Goal: Task Accomplishment & Management: Use online tool/utility

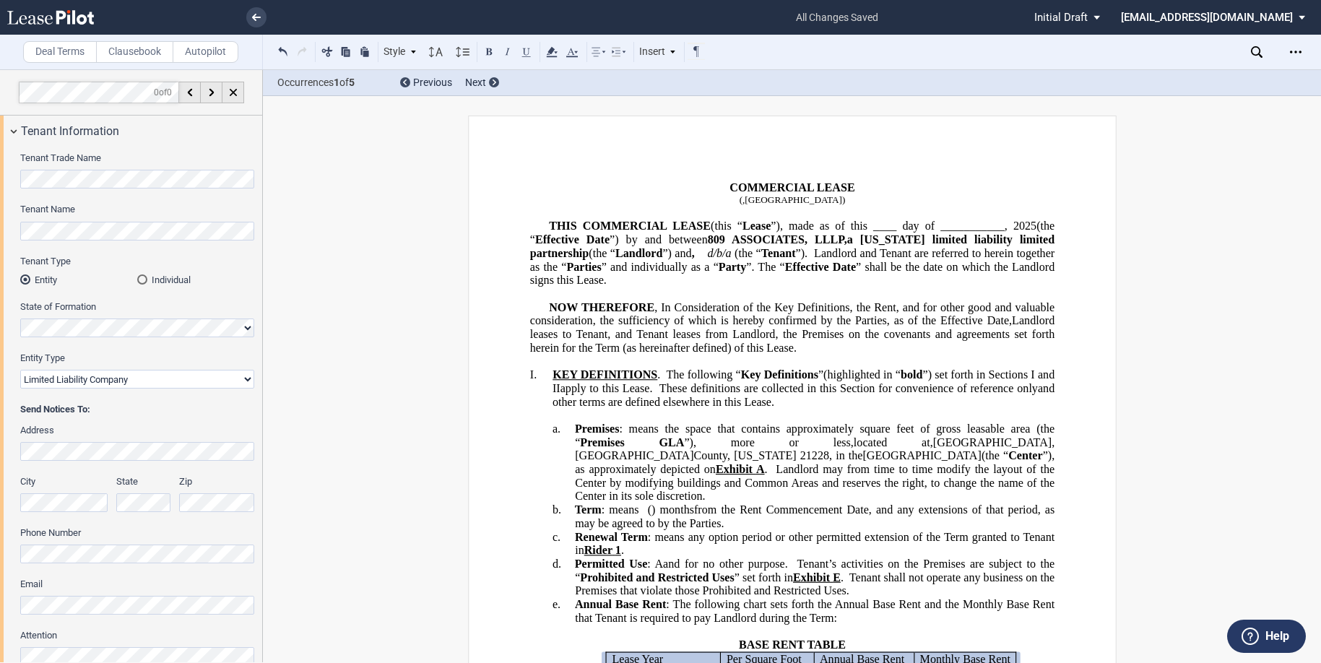
select select "number:2"
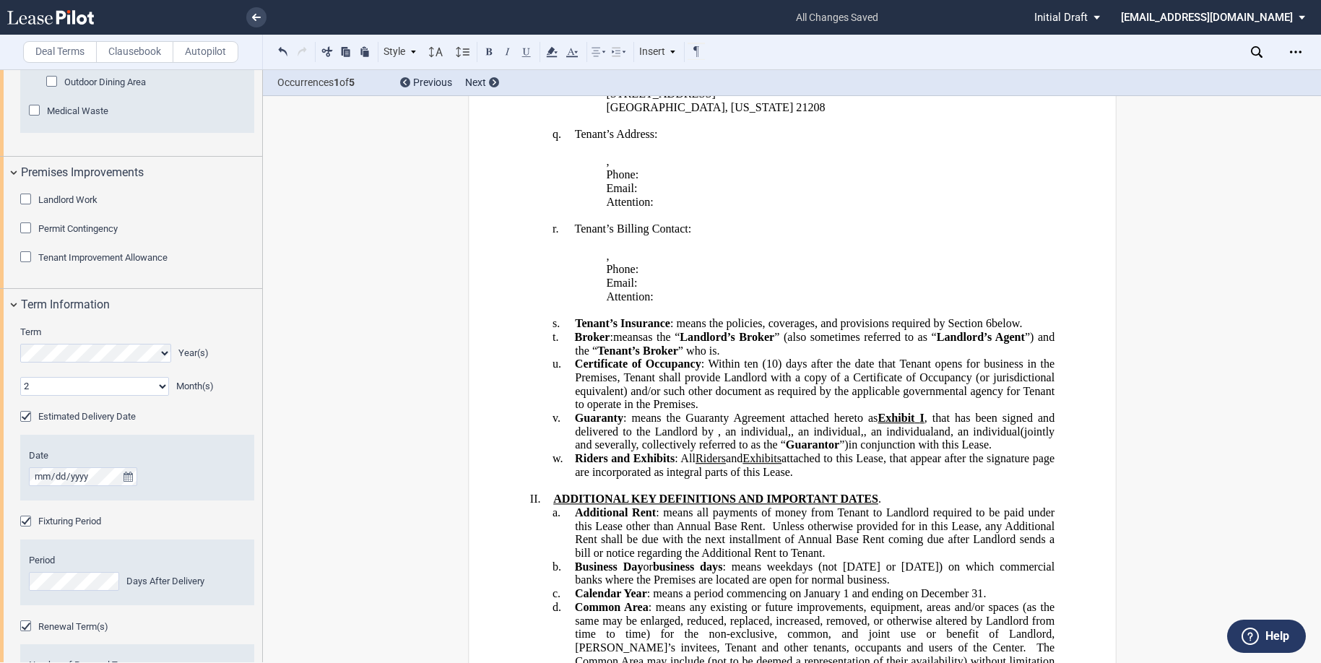
scroll to position [1806, 0]
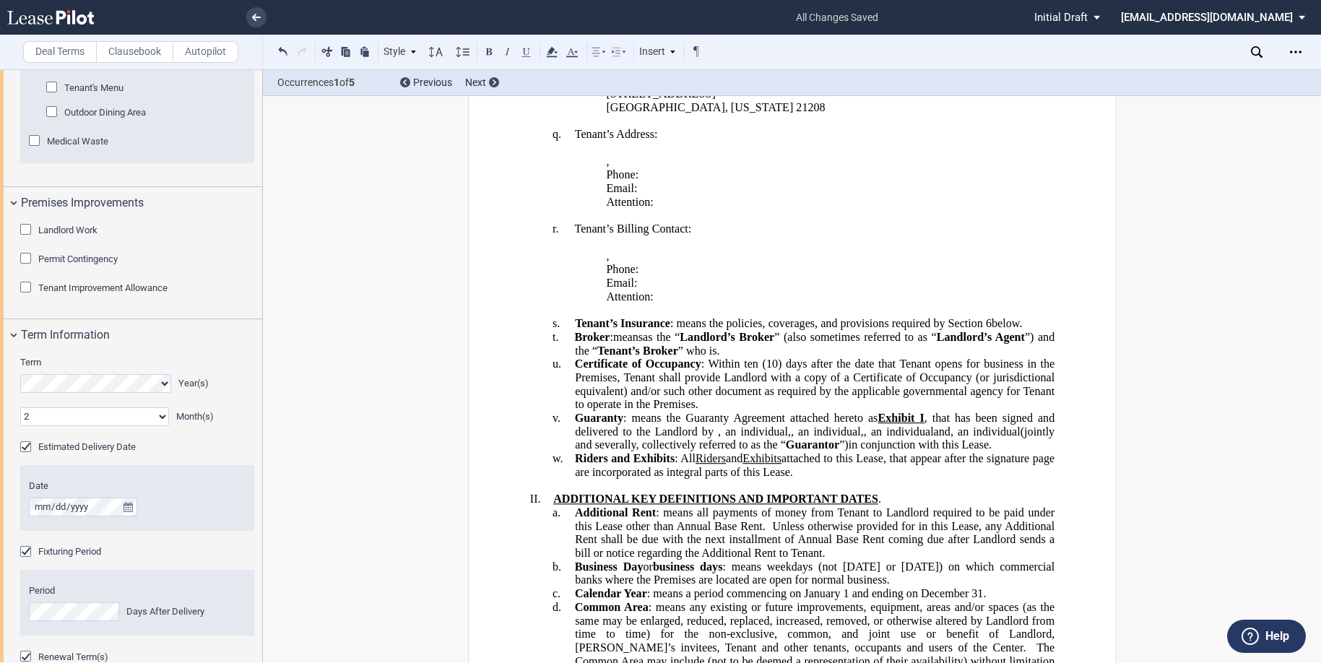
click at [23, 238] on div "Landlord Work" at bounding box center [27, 231] width 14 height 14
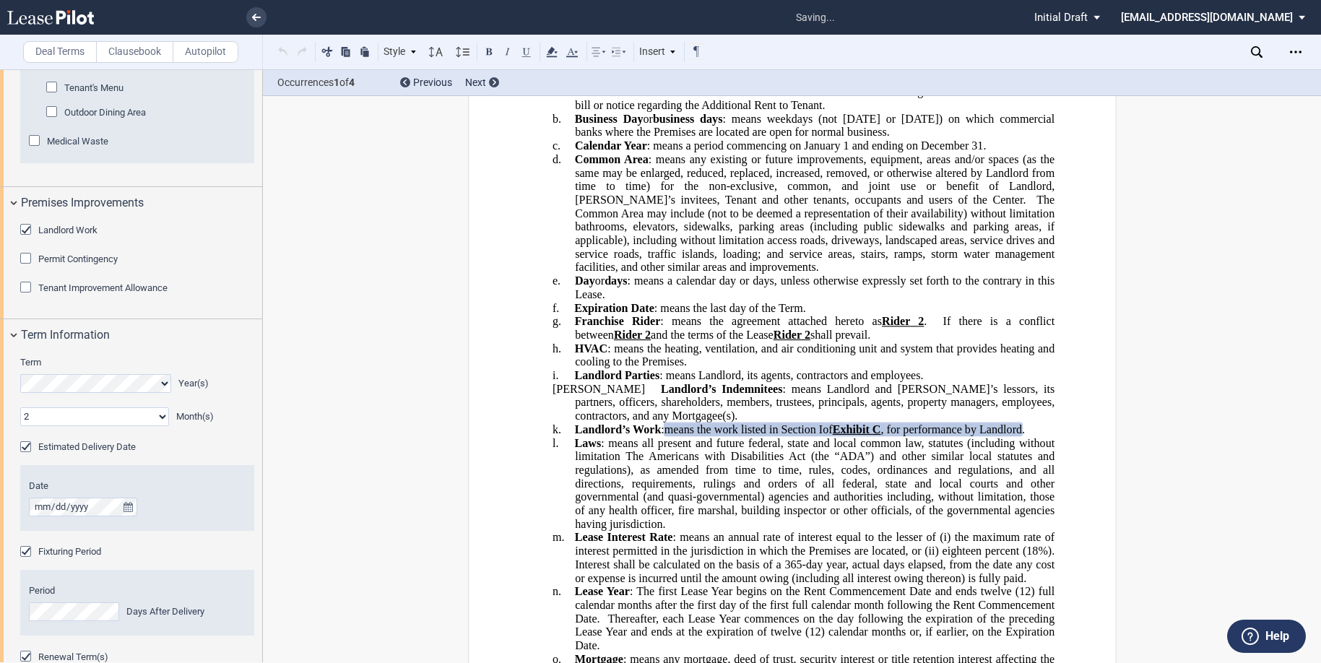
scroll to position [1766, 0]
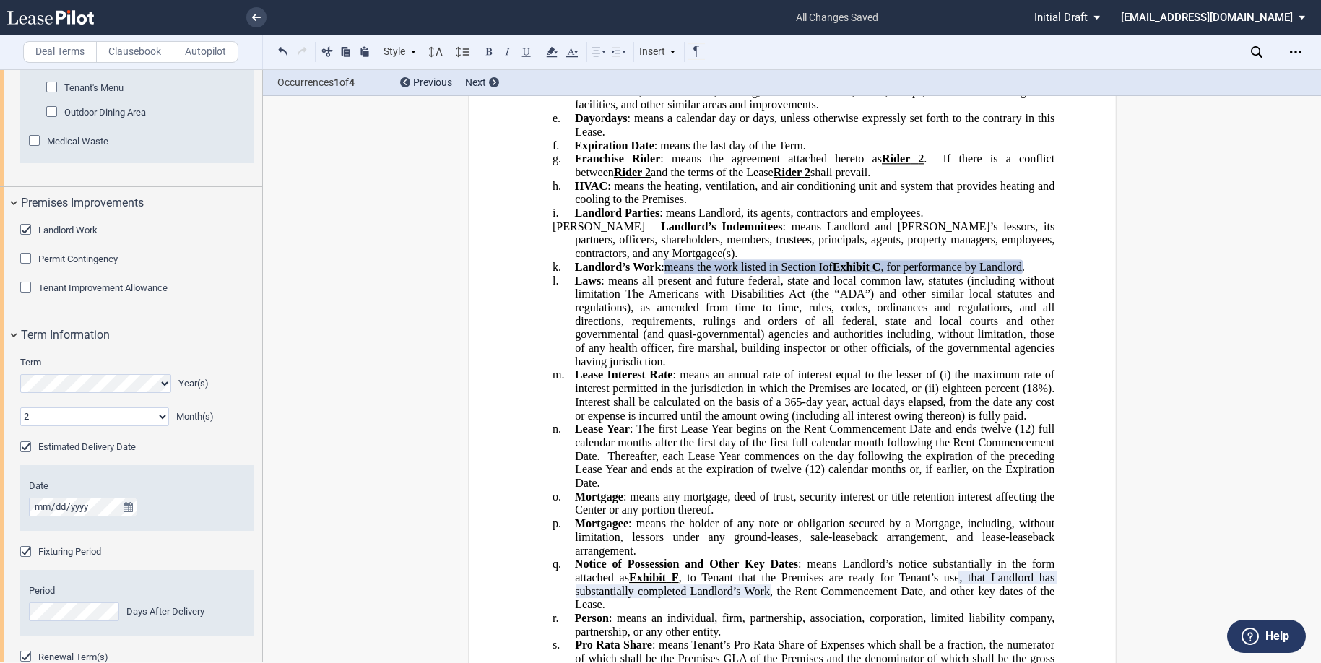
click at [22, 296] on div "Tenant Improvement Allowance" at bounding box center [27, 289] width 14 height 14
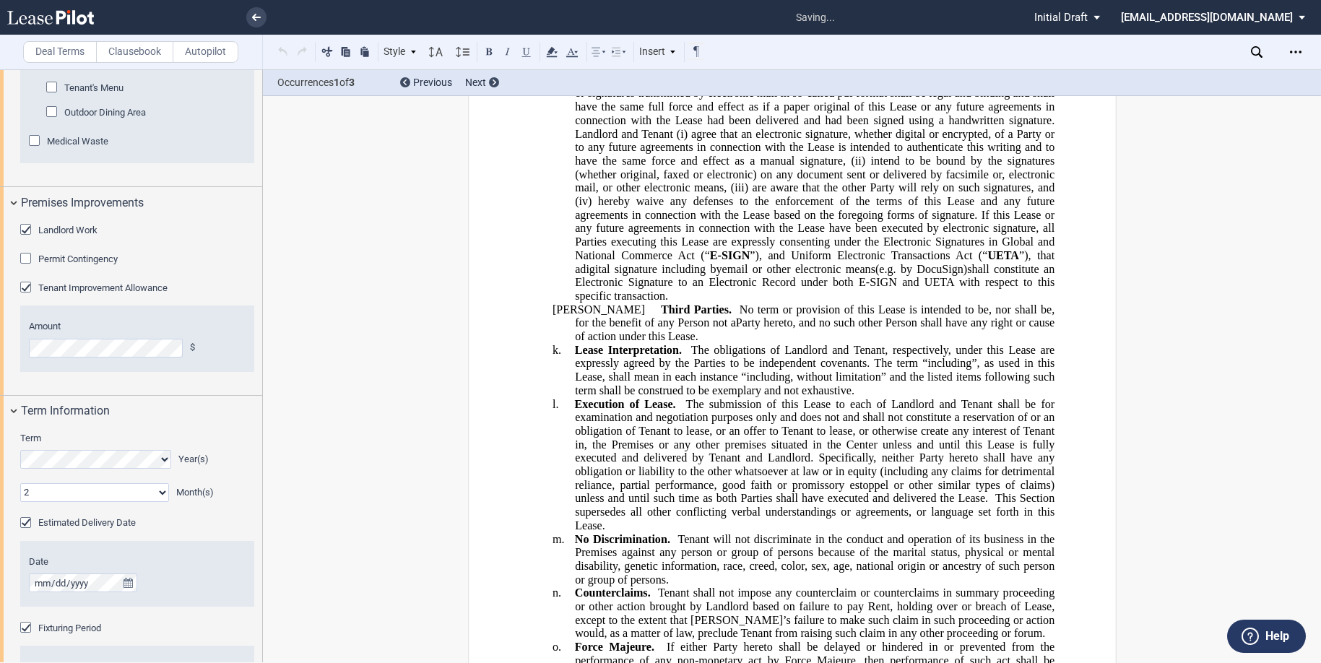
scroll to position [29961, 0]
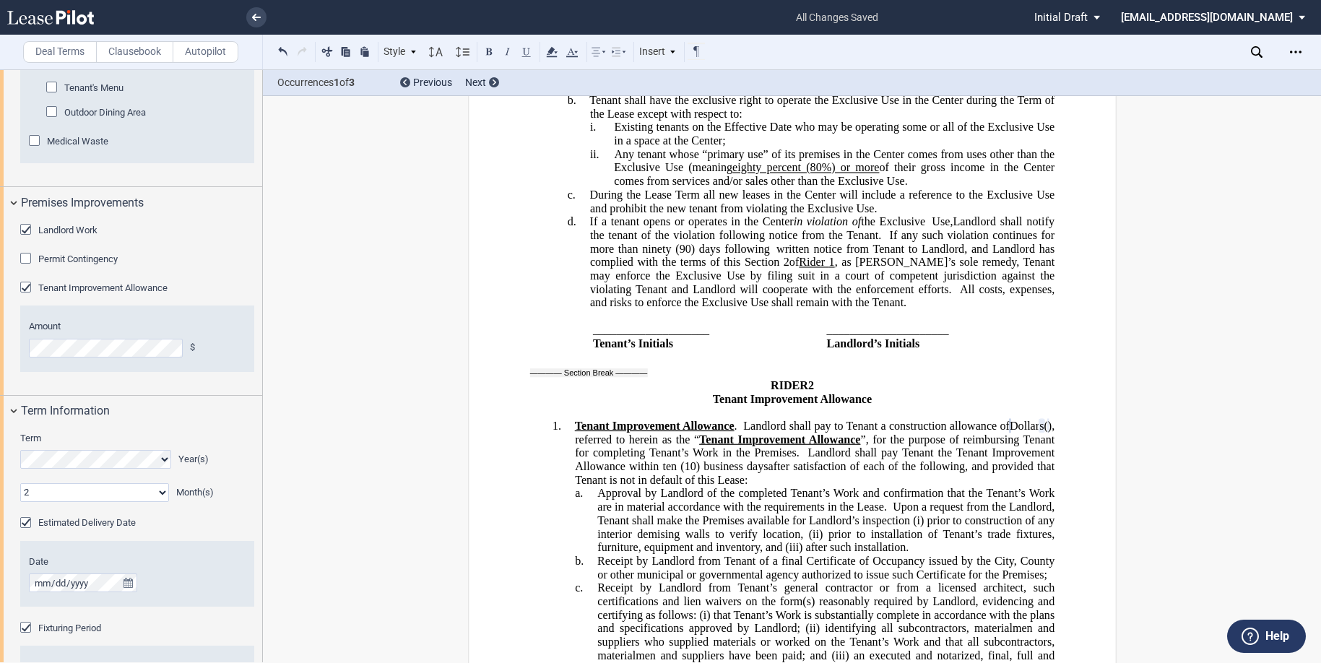
click at [968, 433] on span "”, for the purpose of reimbursing Tenant for completing Tenant’s Work in the Pr…" at bounding box center [816, 446] width 483 height 26
drag, startPoint x: 844, startPoint y: 345, endPoint x: 968, endPoint y: 347, distance: 123.5
click at [968, 433] on span "”, for the purpose of reimbursing Tenant for completing Tenant’s Work in the Pr…" at bounding box center [816, 446] width 483 height 26
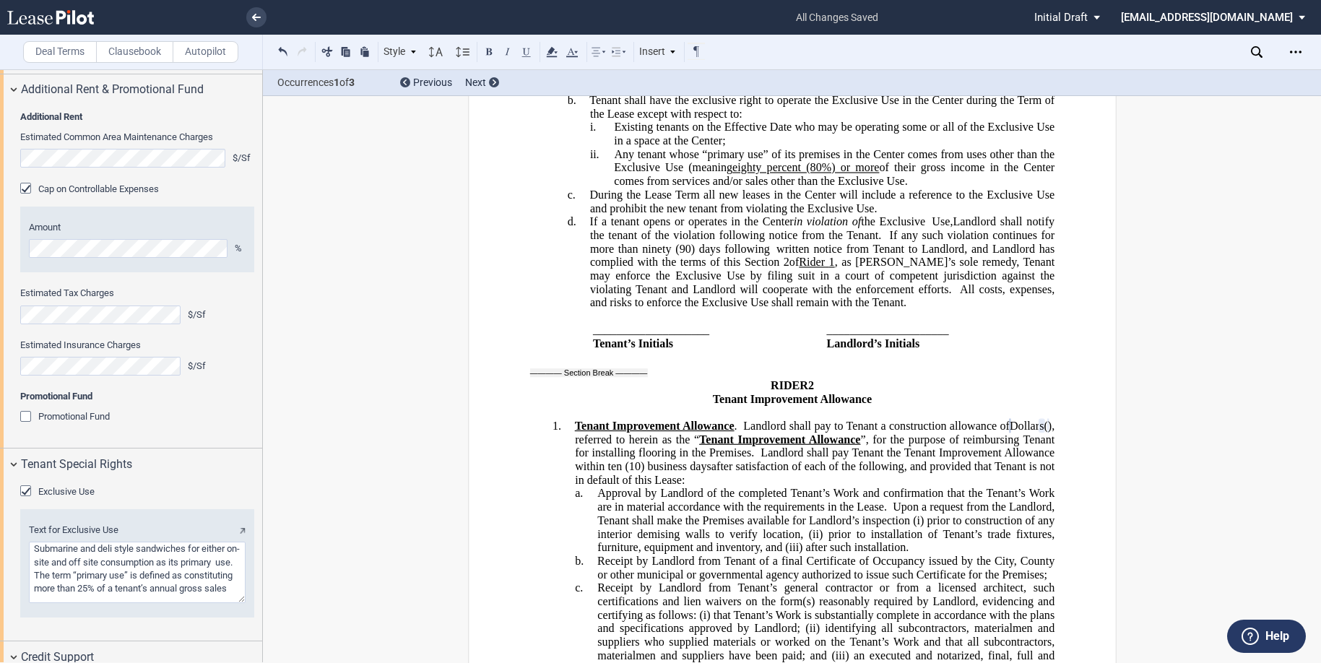
scroll to position [3467, 0]
click at [1253, 53] on use at bounding box center [1257, 52] width 12 height 12
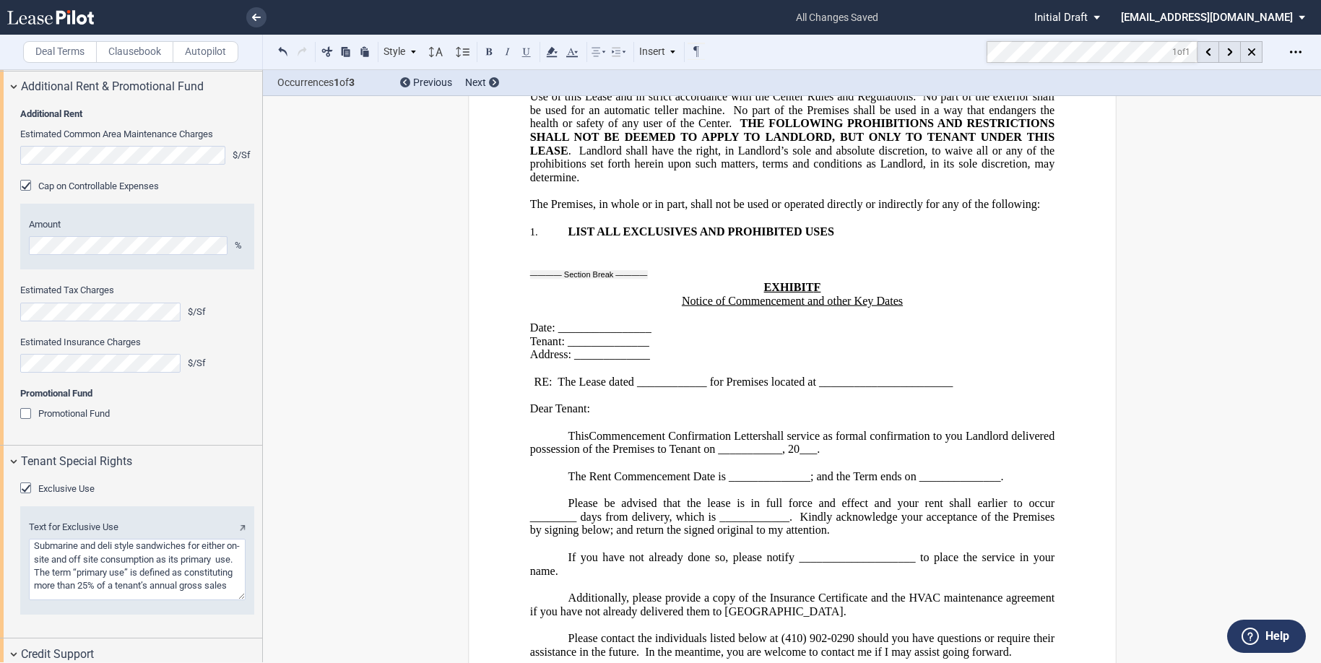
scroll to position [39825, 0]
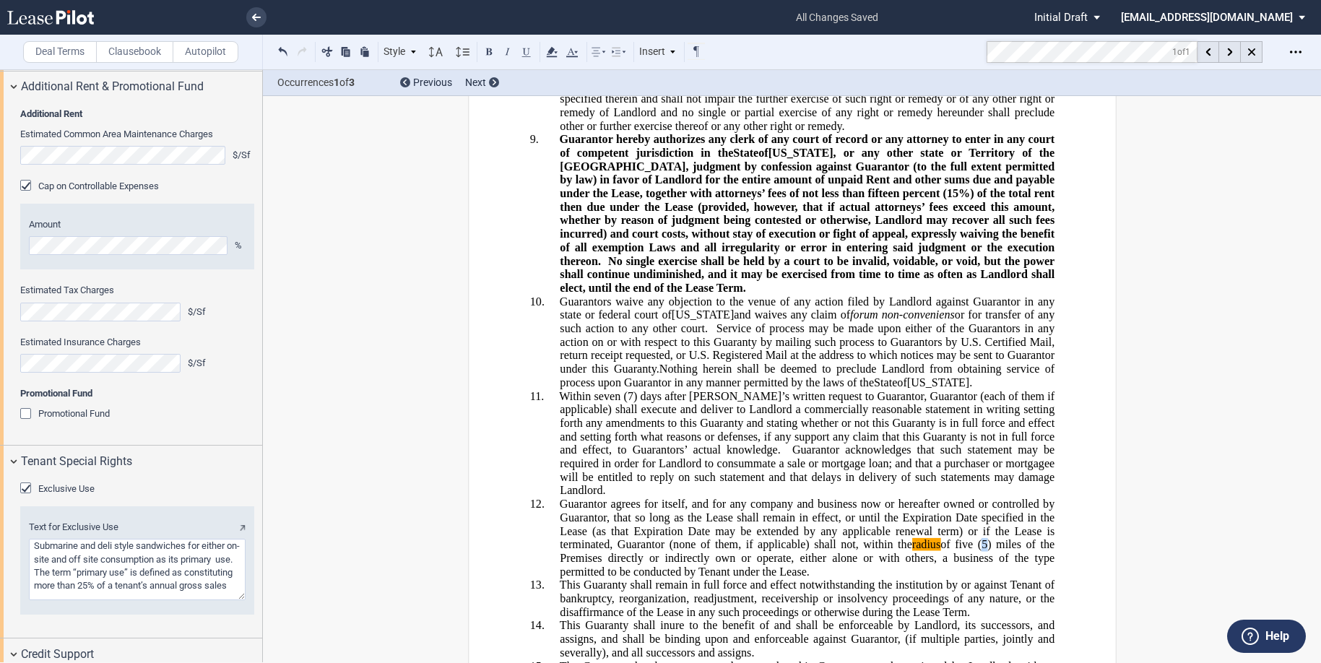
click at [980, 538] on span "(5) miles of the Premises directly or indirectly own or operate, either alone o…" at bounding box center [809, 558] width 498 height 40
drag, startPoint x: 973, startPoint y: 321, endPoint x: 954, endPoint y: 319, distance: 18.9
click at [954, 498] on span "Guarantor agrees for itself, and for any company and business now or hereafter …" at bounding box center [808, 538] width 498 height 80
click at [1021, 538] on span "(1) miles of the Premises directly or indirectly own or operate, either alone o…" at bounding box center [809, 558] width 498 height 40
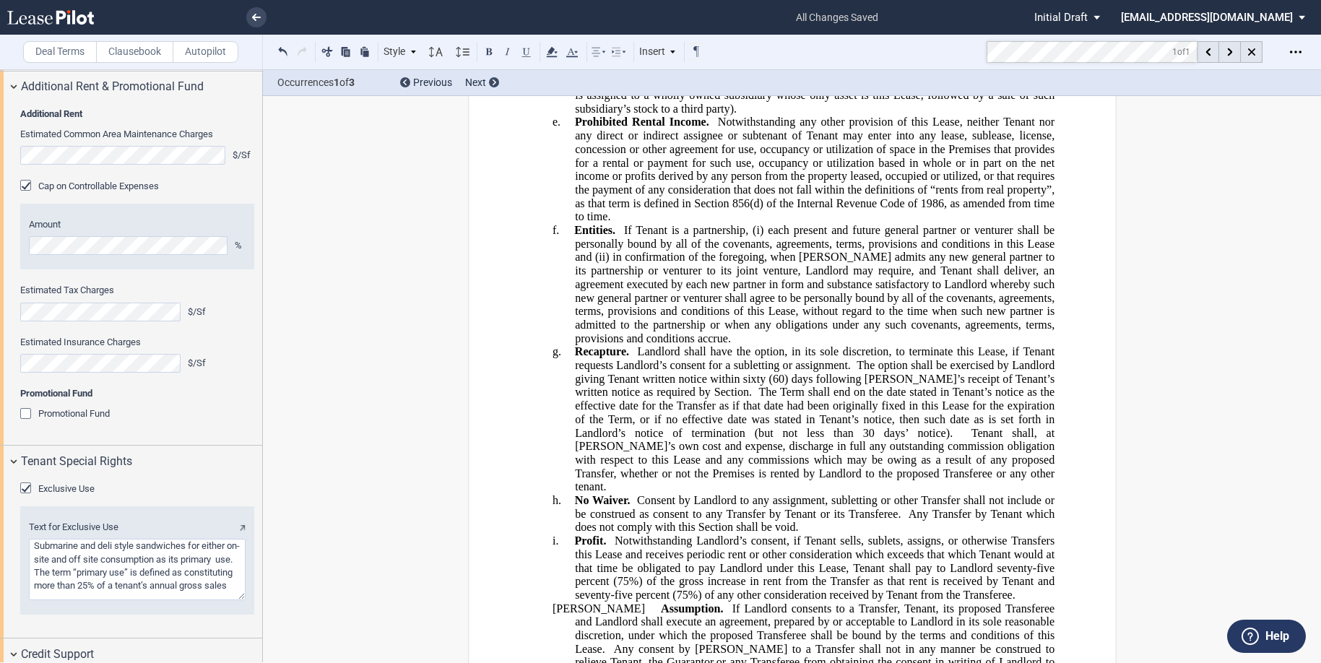
scroll to position [18803, 0]
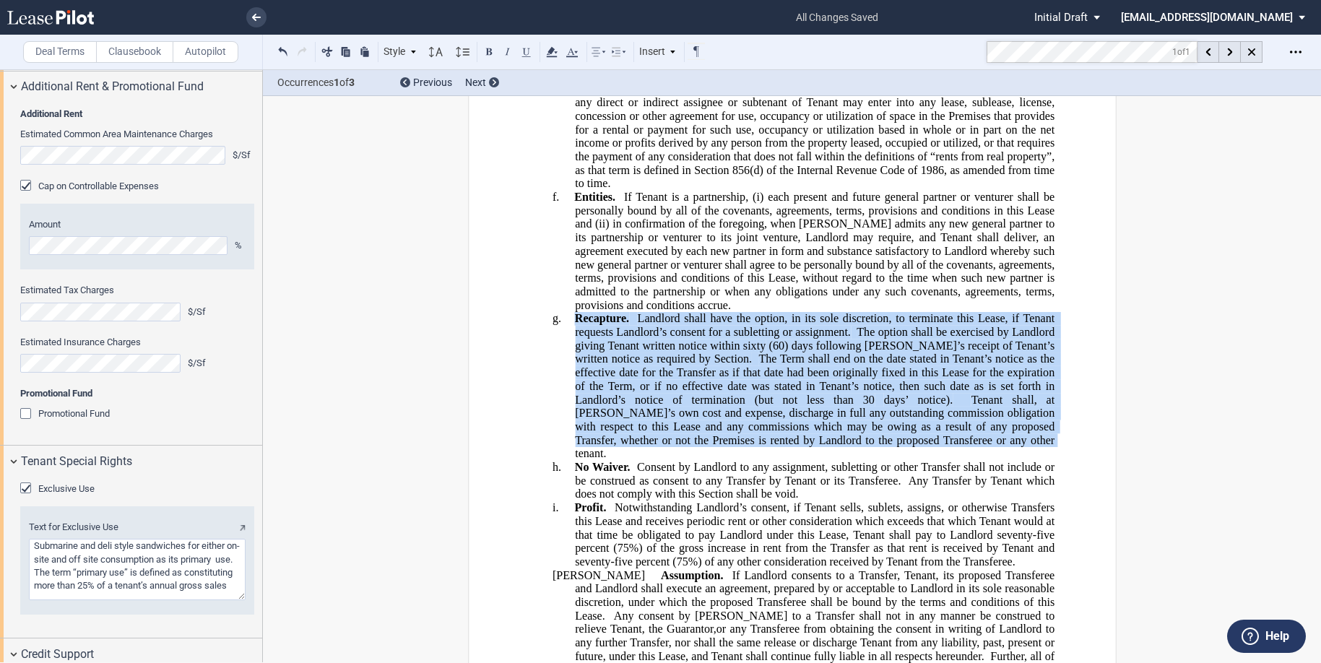
drag, startPoint x: 901, startPoint y: 386, endPoint x: 573, endPoint y: 268, distance: 348.7
click at [575, 312] on p "g. Recapture. Landlord shall have the option, in its sole discretion, to termin…" at bounding box center [815, 386] width 480 height 149
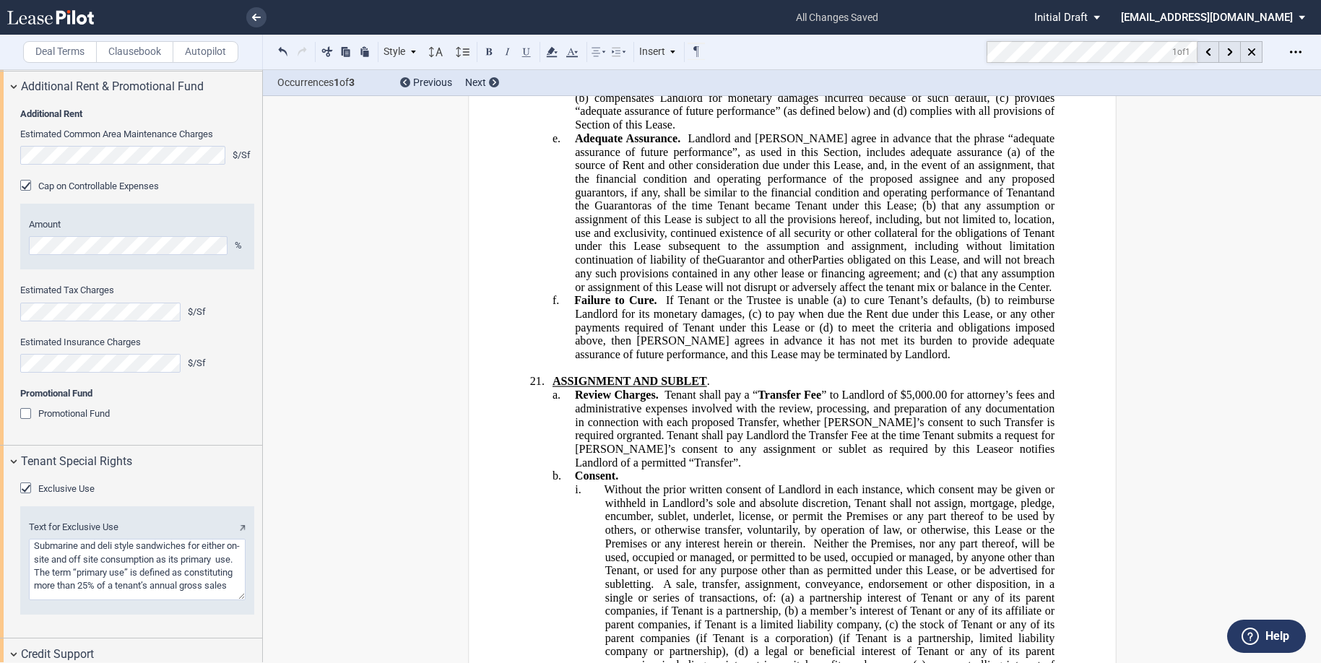
scroll to position [17936, 0]
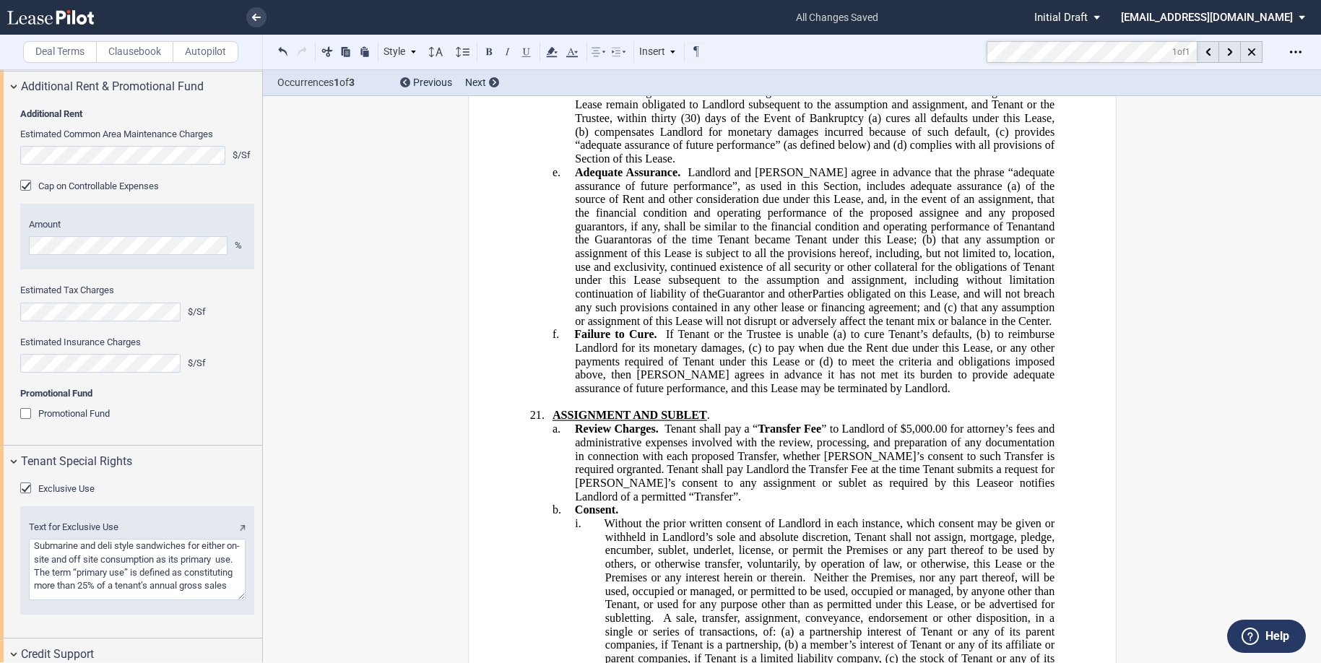
click at [604, 517] on span "Without the prior written consent of Landlord in each instance, which consent m…" at bounding box center [831, 550] width 454 height 66
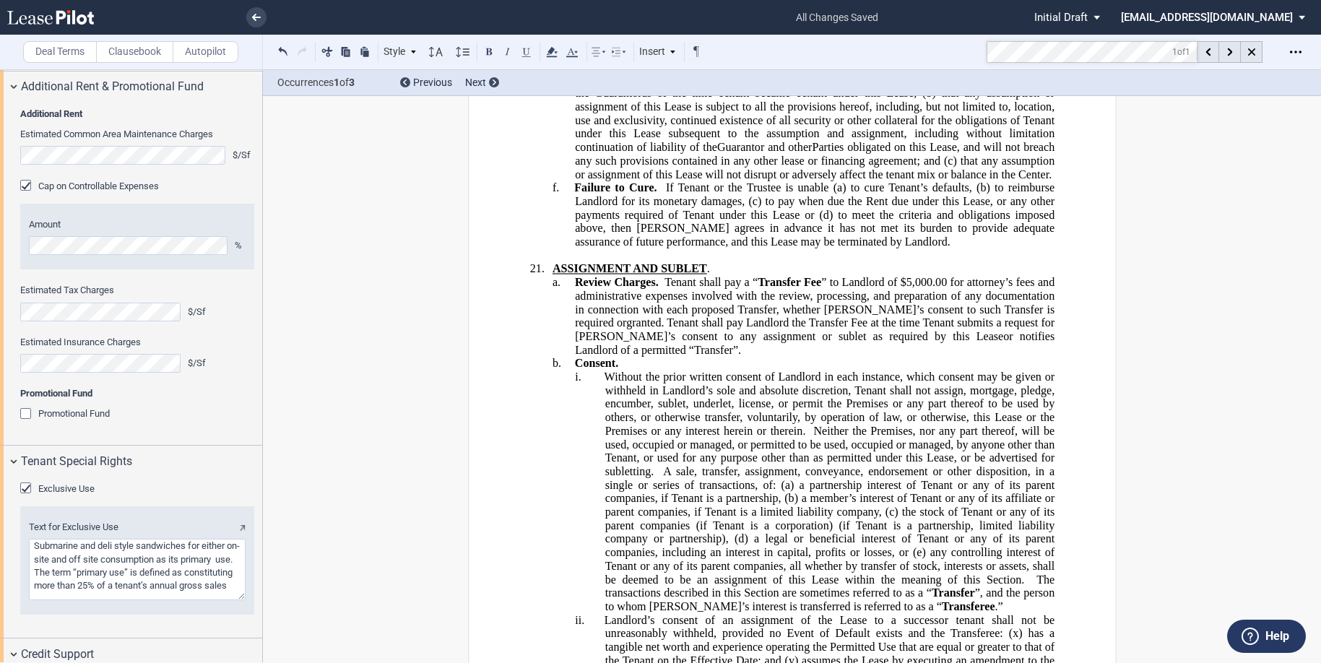
scroll to position [18081, 0]
click at [574, 359] on span "Consent." at bounding box center [595, 365] width 43 height 13
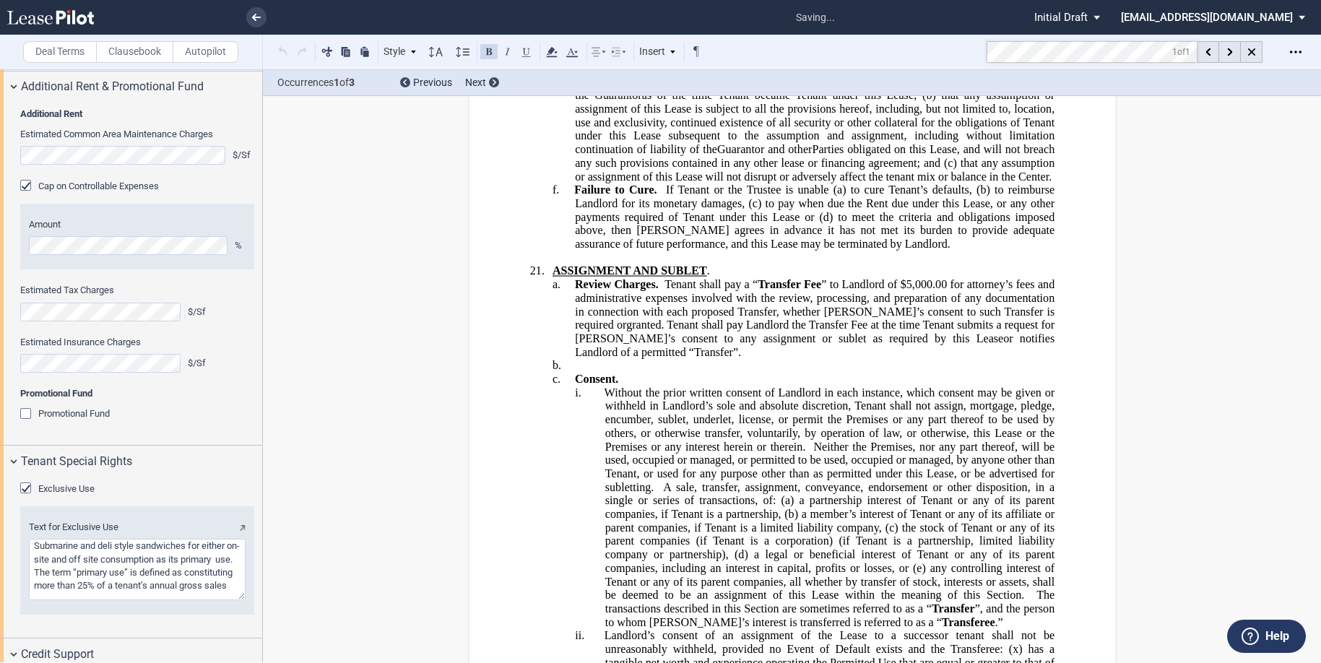
click at [575, 359] on p "b. ﻿" at bounding box center [815, 366] width 480 height 14
click at [612, 373] on span "Consent." at bounding box center [595, 379] width 43 height 13
click at [741, 359] on p "b. ﻿Without Consent of Landlord." at bounding box center [815, 366] width 480 height 14
click at [483, 56] on button at bounding box center [488, 51] width 17 height 17
click at [737, 359] on p "b. ﻿Without Consent of Landlord." at bounding box center [815, 366] width 480 height 14
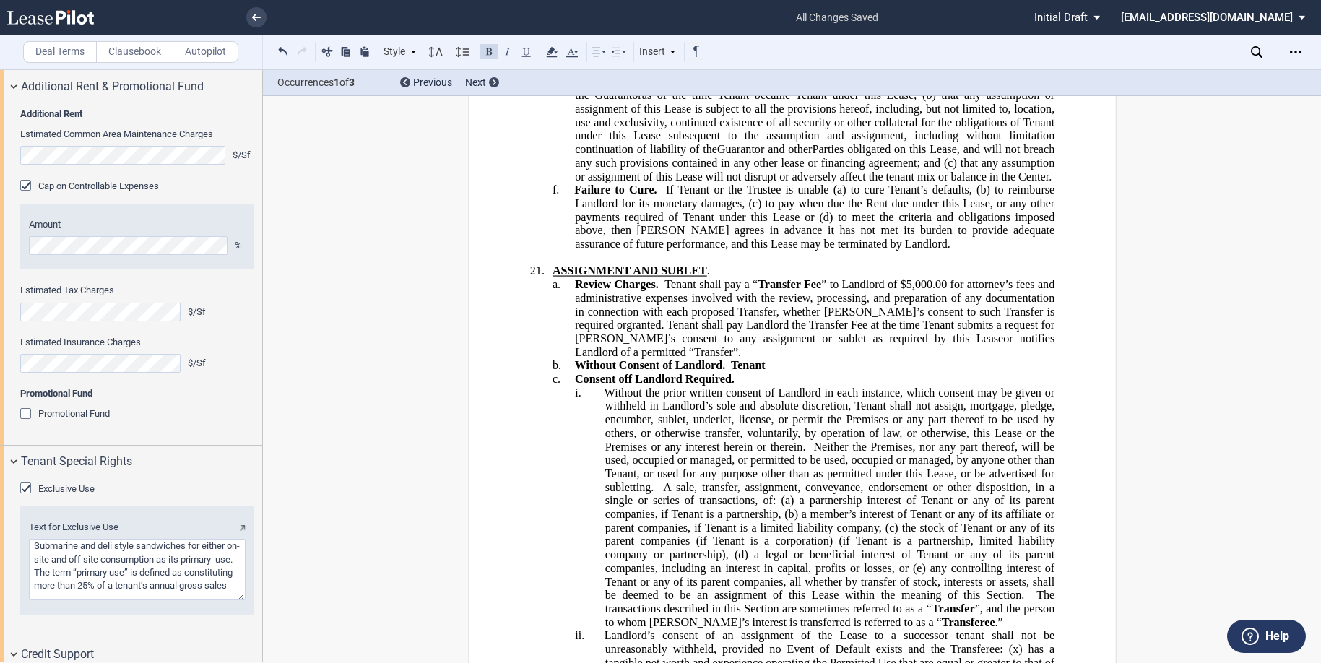
drag, startPoint x: 772, startPoint y: 308, endPoint x: 731, endPoint y: 310, distance: 40.5
click at [731, 359] on p "b. ﻿Without Consent of Landlord. Tenant" at bounding box center [815, 366] width 480 height 14
drag, startPoint x: 730, startPoint y: 311, endPoint x: 766, endPoint y: 311, distance: 36.1
click at [766, 359] on p "b. ﻿Without Consent of Landlord. Tenant" at bounding box center [815, 366] width 480 height 14
click at [489, 51] on button at bounding box center [488, 51] width 17 height 17
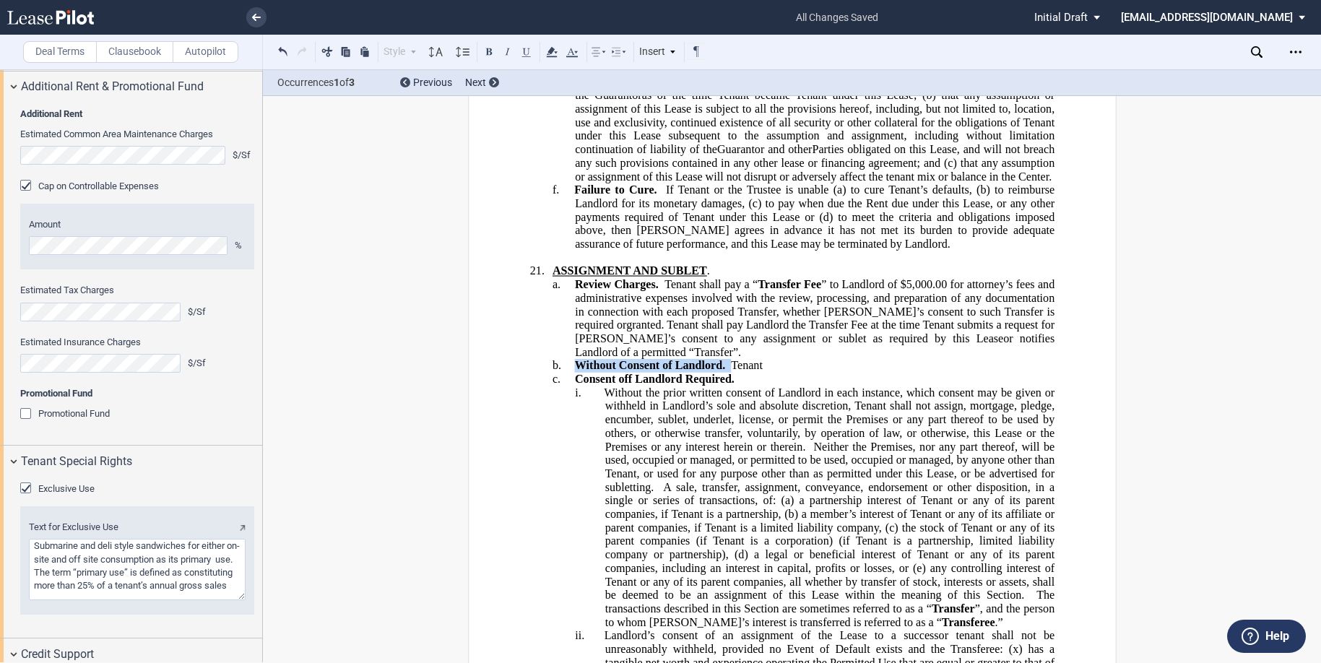
click at [778, 359] on p "b. ﻿Without Consent of Landlord. Tenant" at bounding box center [815, 366] width 480 height 14
click at [761, 359] on span "﻿Without Consent of Landlord. Tenant" at bounding box center [668, 365] width 188 height 13
click at [743, 359] on span "﻿Without Consent of Landlord. The" at bounding box center [663, 365] width 178 height 13
drag, startPoint x: 750, startPoint y: 311, endPoint x: 730, endPoint y: 308, distance: 19.7
click at [730, 359] on span "﻿Without Consent of Landlord. The" at bounding box center [663, 365] width 178 height 13
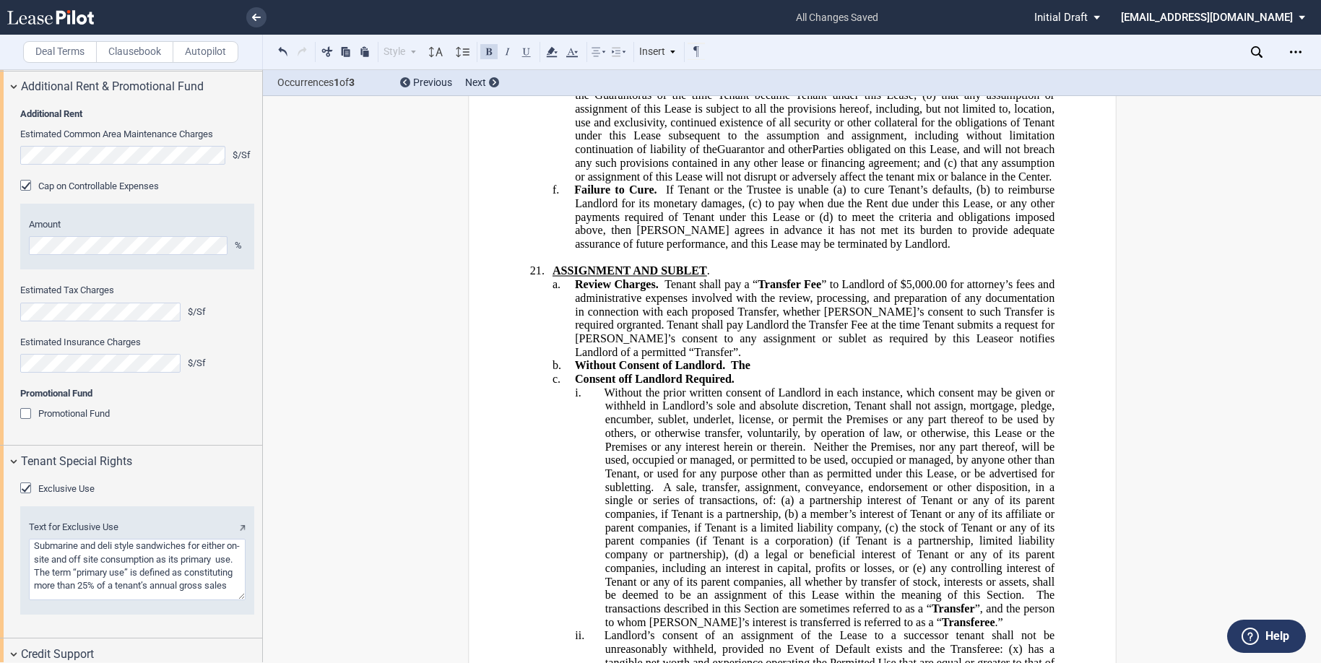
click at [489, 48] on button at bounding box center [488, 51] width 17 height 17
click at [754, 359] on p "b. ﻿Without Consent of Landlord. The" at bounding box center [815, 366] width 480 height 14
click at [751, 359] on p "b. ﻿Without Consent of Landlord. The" at bounding box center [815, 366] width 480 height 14
click at [748, 359] on span "﻿Without Consent of Landlord. The" at bounding box center [661, 365] width 175 height 13
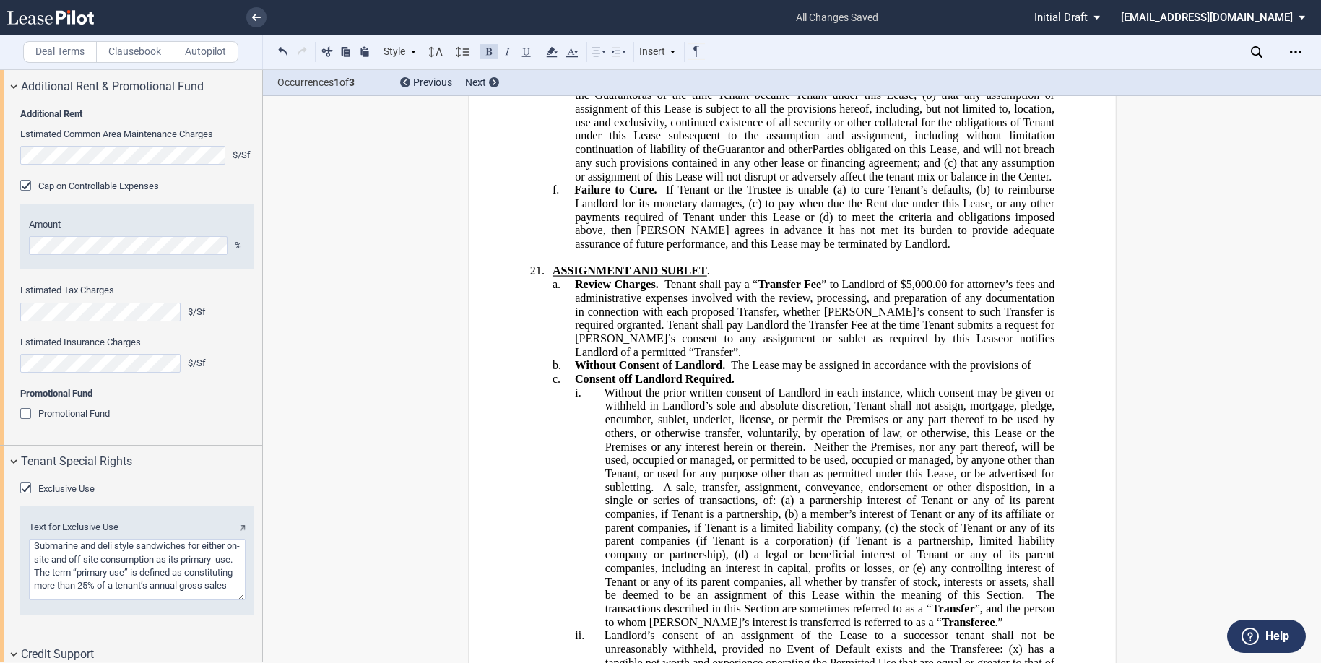
click at [855, 359] on span "﻿Without Consent of Landlord. The Lease may be assigned in accordance with the …" at bounding box center [802, 365] width 457 height 13
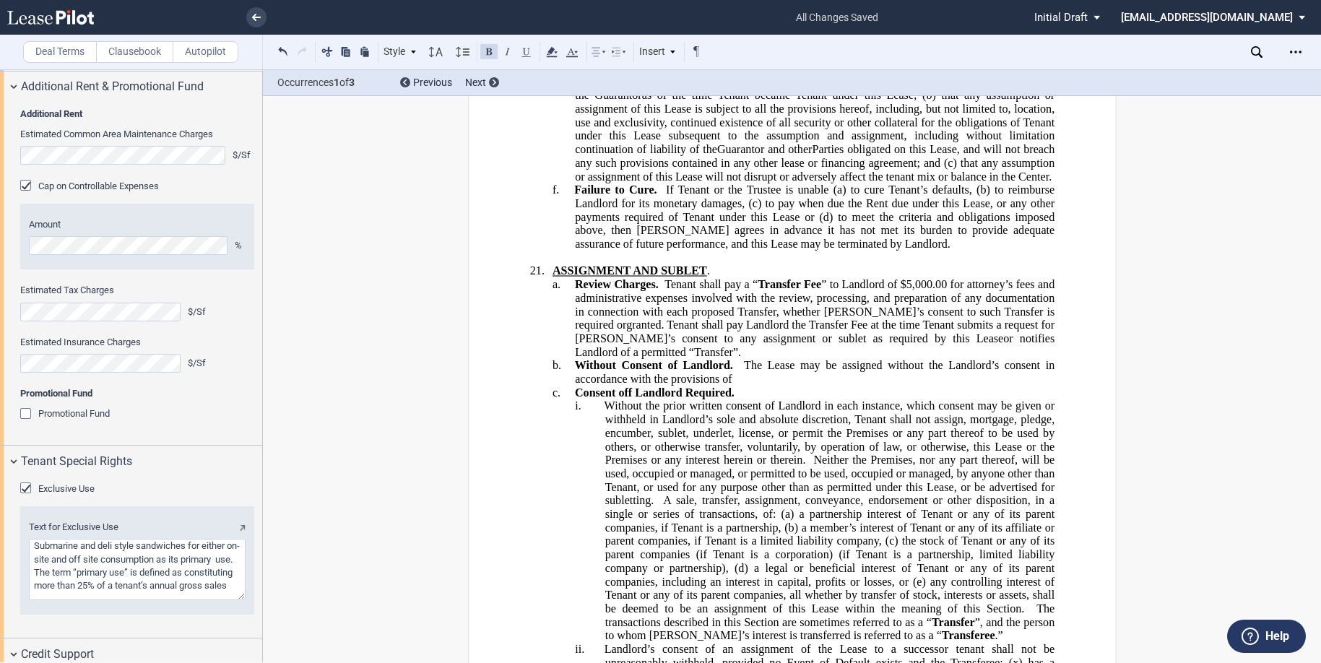
click at [736, 359] on p "b. ﻿Without Consent of Landlord. The Lease may be assigned without the Landlord…" at bounding box center [815, 372] width 480 height 27
drag, startPoint x: 766, startPoint y: 322, endPoint x: 735, endPoint y: 319, distance: 31.9
click at [735, 359] on span "﻿Without Consent of Landlord. The Lease may be assigned without the Landlord’s …" at bounding box center [815, 372] width 483 height 26
click at [527, 50] on button at bounding box center [526, 51] width 17 height 17
click at [798, 359] on p "b. ﻿Without Consent of Landlord. The Lease may be assigned without the Landlord…" at bounding box center [815, 372] width 480 height 27
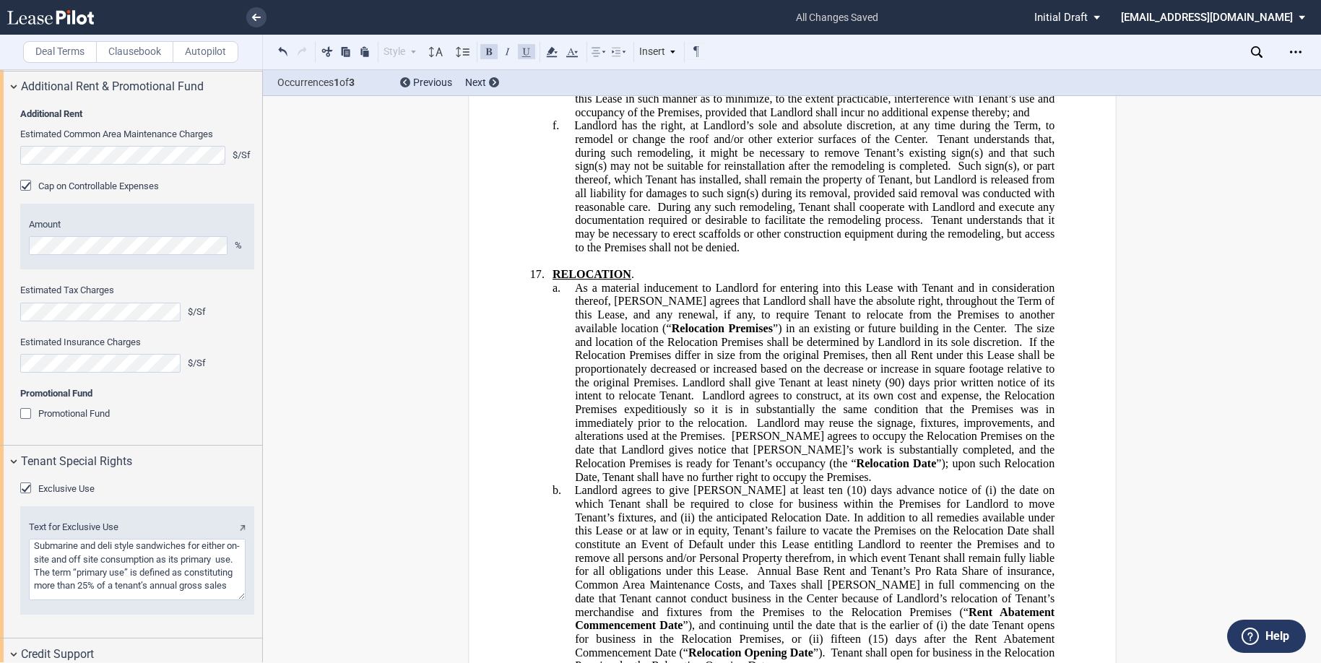
scroll to position [15625, 0]
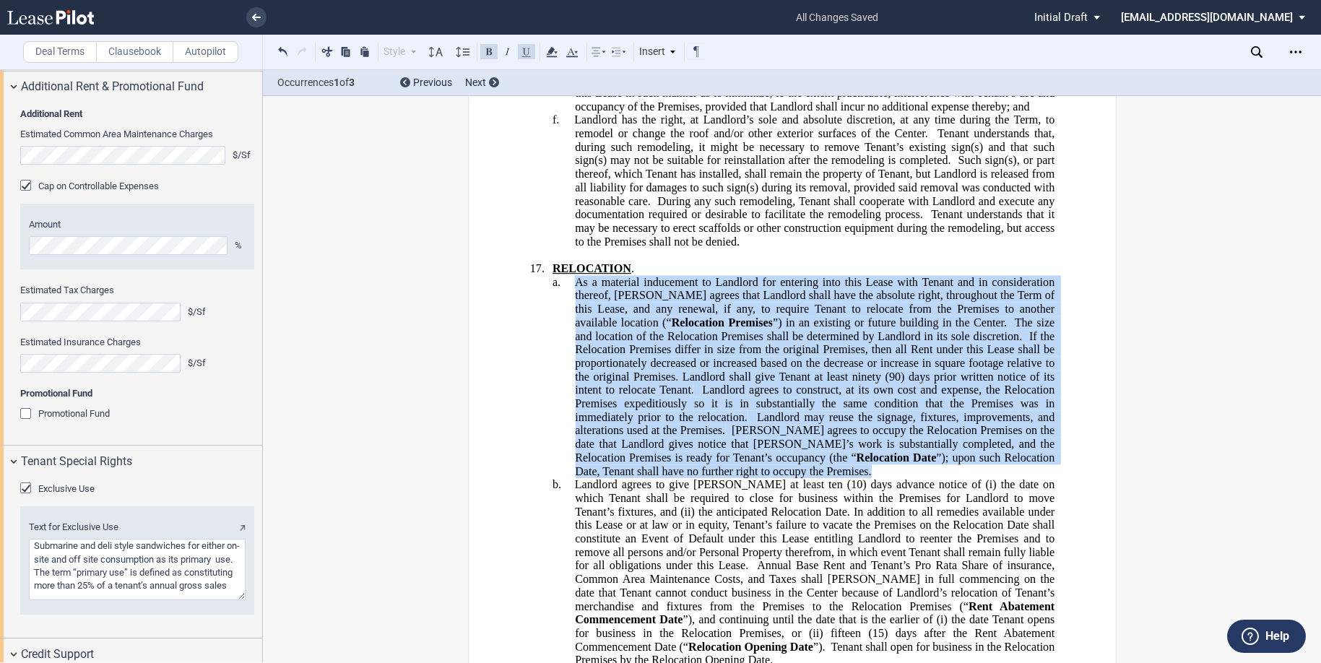
drag, startPoint x: 689, startPoint y: 428, endPoint x: 573, endPoint y: 242, distance: 219.7
click at [575, 275] on p "a. As a material inducement to Landlord for entering into this Lease with Tenan…" at bounding box center [815, 376] width 480 height 203
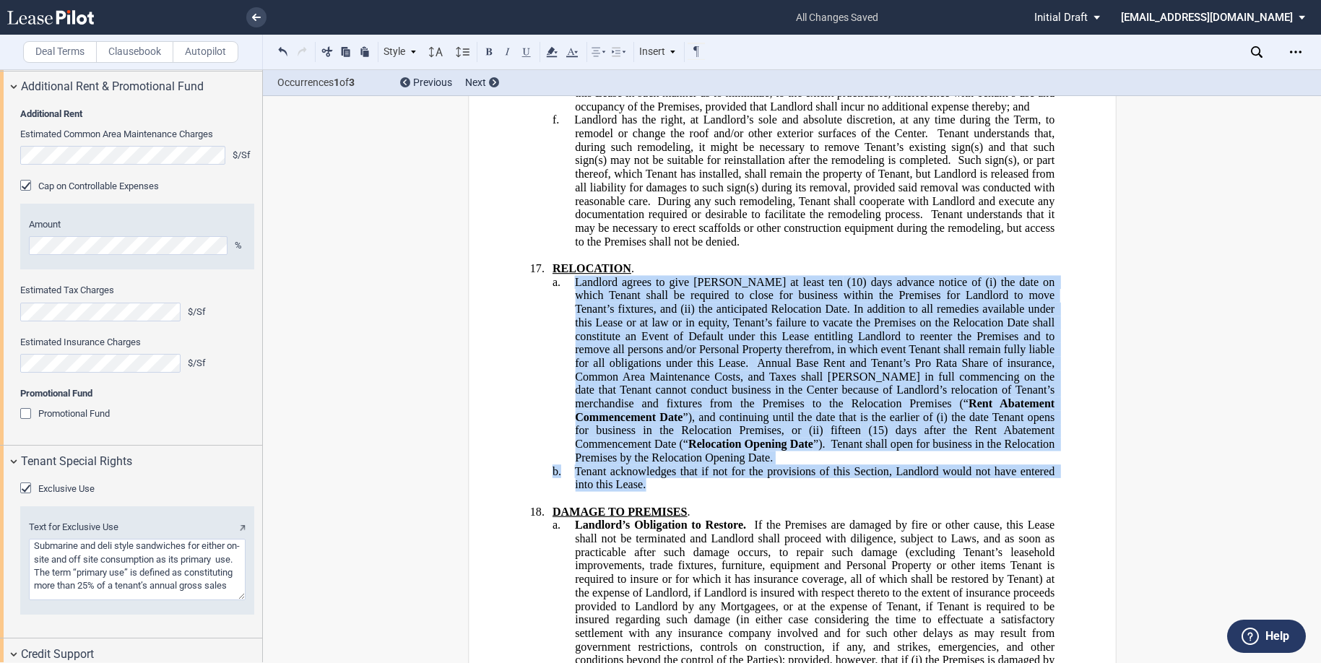
drag, startPoint x: 659, startPoint y: 431, endPoint x: 571, endPoint y: 243, distance: 208.1
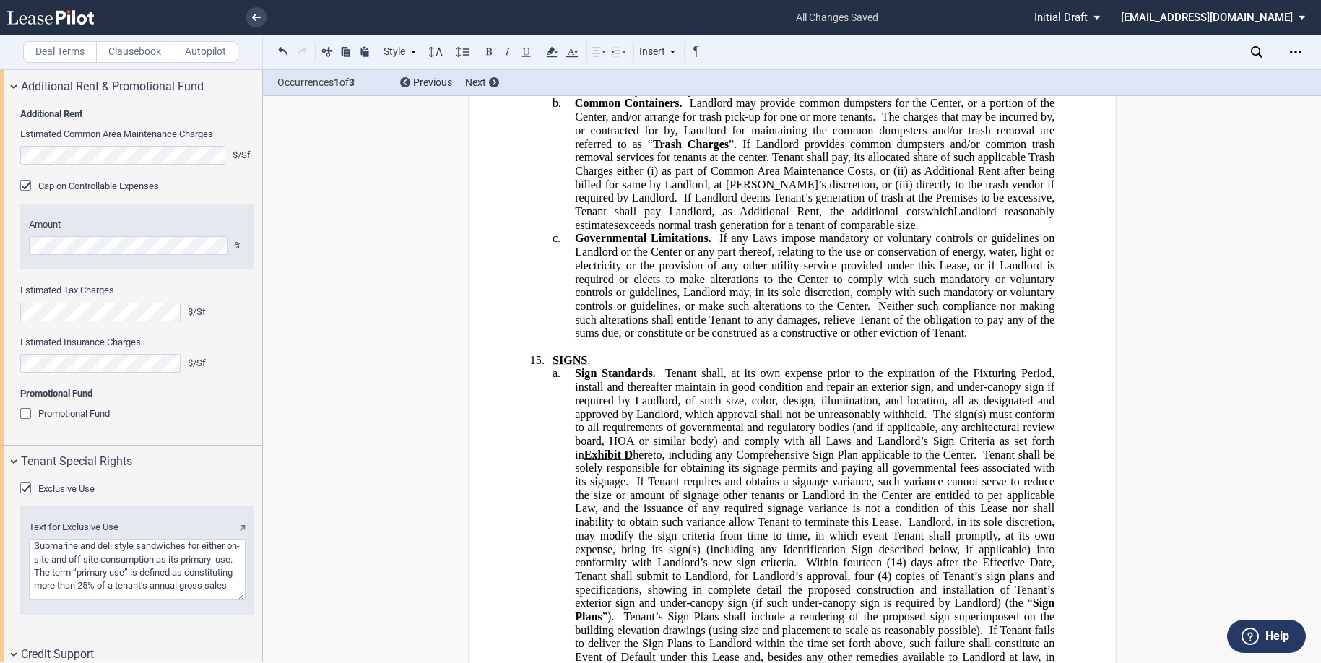
scroll to position [13457, 0]
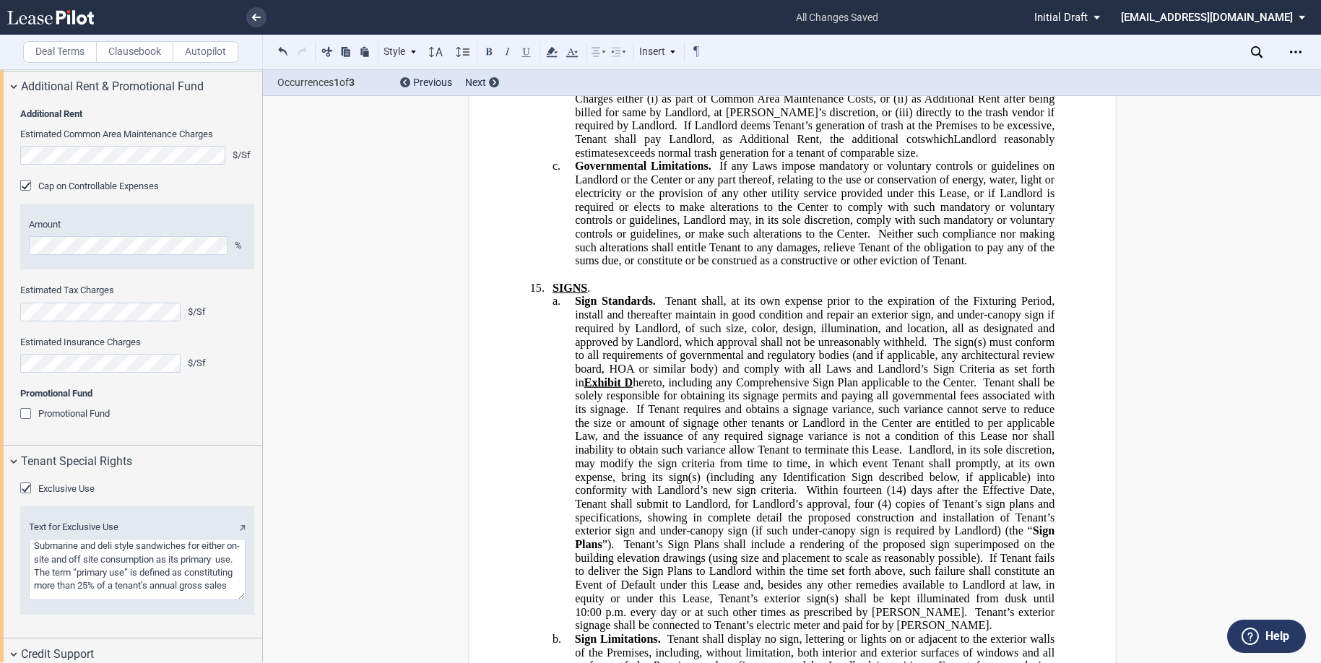
click at [574, 295] on span "Sign Standards." at bounding box center [614, 301] width 81 height 13
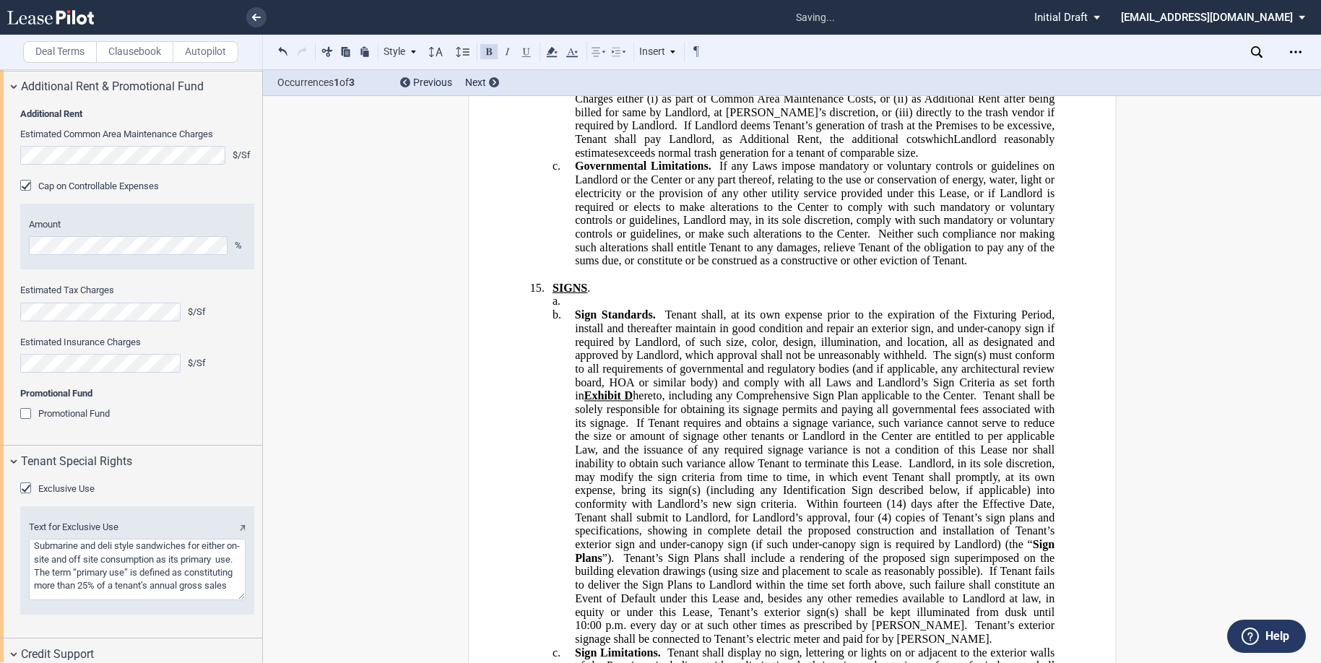
click at [579, 295] on p "a. ﻿" at bounding box center [815, 302] width 480 height 14
drag, startPoint x: 738, startPoint y: 262, endPoint x: 663, endPoint y: 258, distance: 74.5
click at [663, 295] on p "a. ﻿Approved Signage. Landlord" at bounding box center [815, 302] width 480 height 14
drag, startPoint x: 722, startPoint y: 259, endPoint x: 661, endPoint y: 260, distance: 61.4
click at [659, 295] on p "a. ﻿Approved Signage. Landlord" at bounding box center [815, 302] width 480 height 14
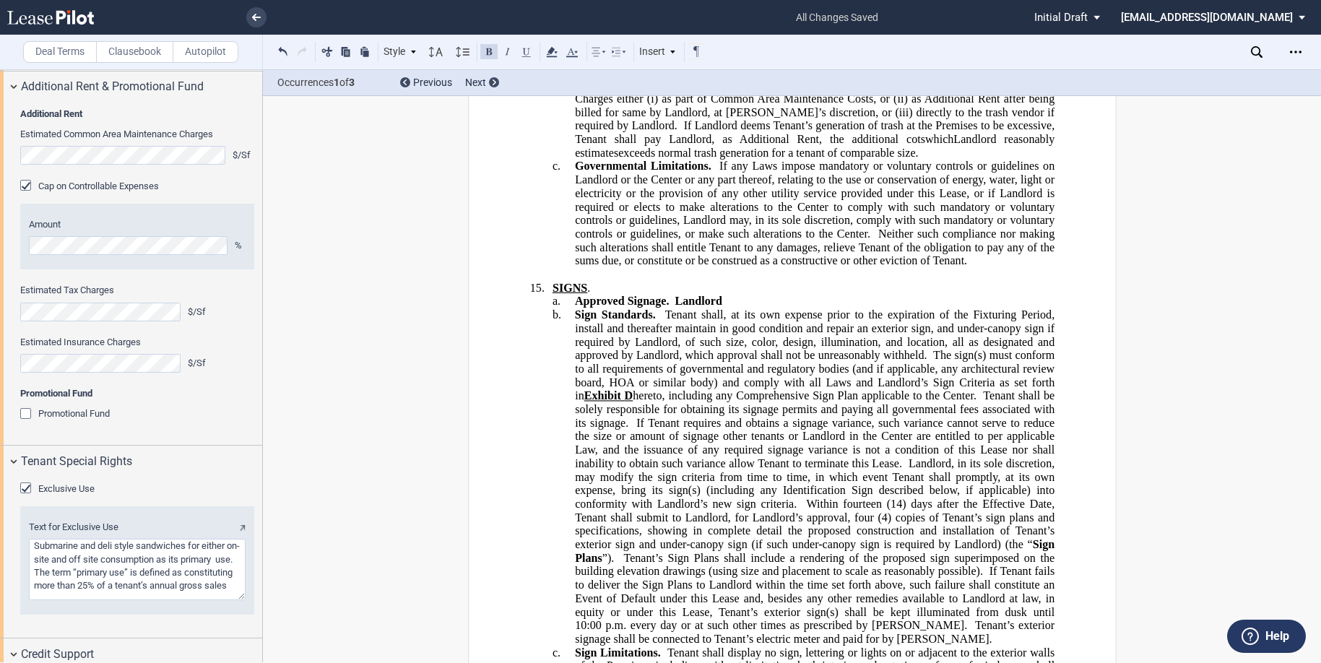
click at [664, 295] on span "﻿Approved Signage. Landlord" at bounding box center [649, 301] width 150 height 13
drag, startPoint x: 673, startPoint y: 261, endPoint x: 724, endPoint y: 260, distance: 50.6
click at [724, 295] on p "a. ﻿Approved Signage. Landlord" at bounding box center [815, 302] width 480 height 14
click at [488, 50] on button at bounding box center [488, 51] width 17 height 17
click at [667, 295] on span "﻿Approved Signage." at bounding box center [624, 301] width 100 height 13
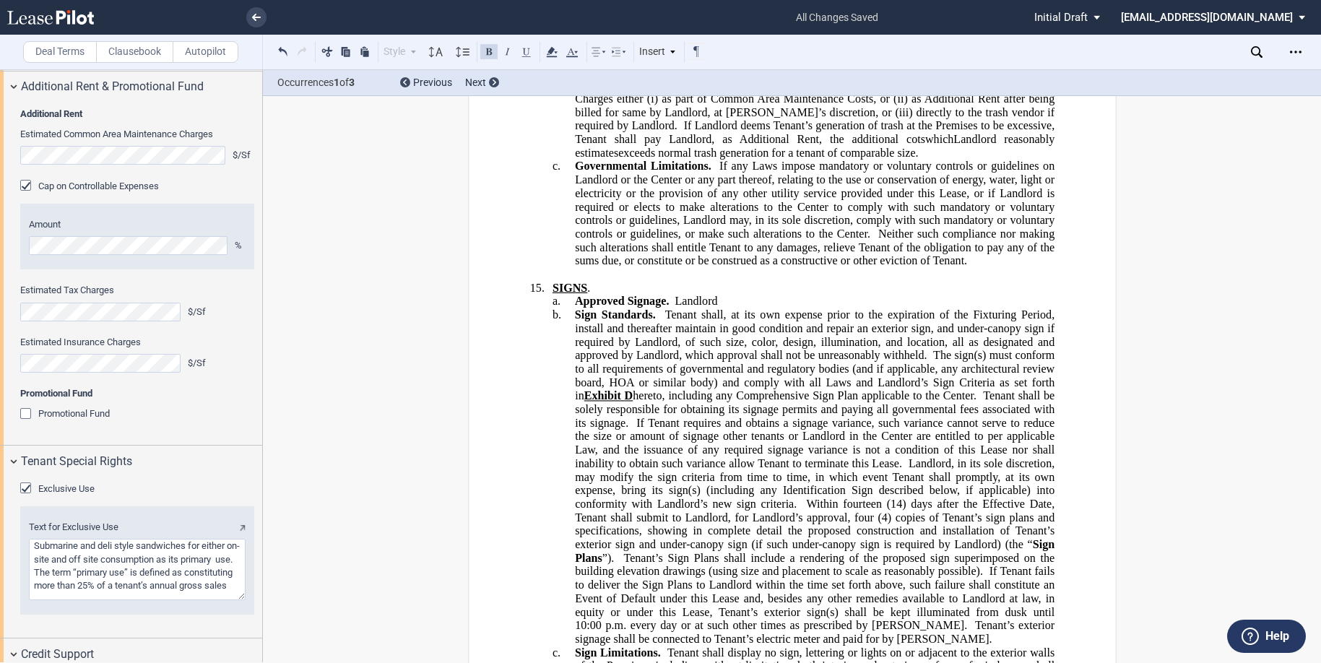
click at [731, 295] on p "a. ﻿Approved Signage. Landlord" at bounding box center [815, 302] width 480 height 14
drag, startPoint x: 908, startPoint y: 255, endPoint x: 856, endPoint y: 256, distance: 52.0
click at [856, 295] on span "﻿Approved Signage. Landlord approves the signs shown on Exhibit D-1." at bounding box center [744, 301] width 341 height 13
click at [529, 54] on button at bounding box center [526, 51] width 17 height 17
click at [727, 281] on p "15. SIGNS ." at bounding box center [803, 288] width 502 height 14
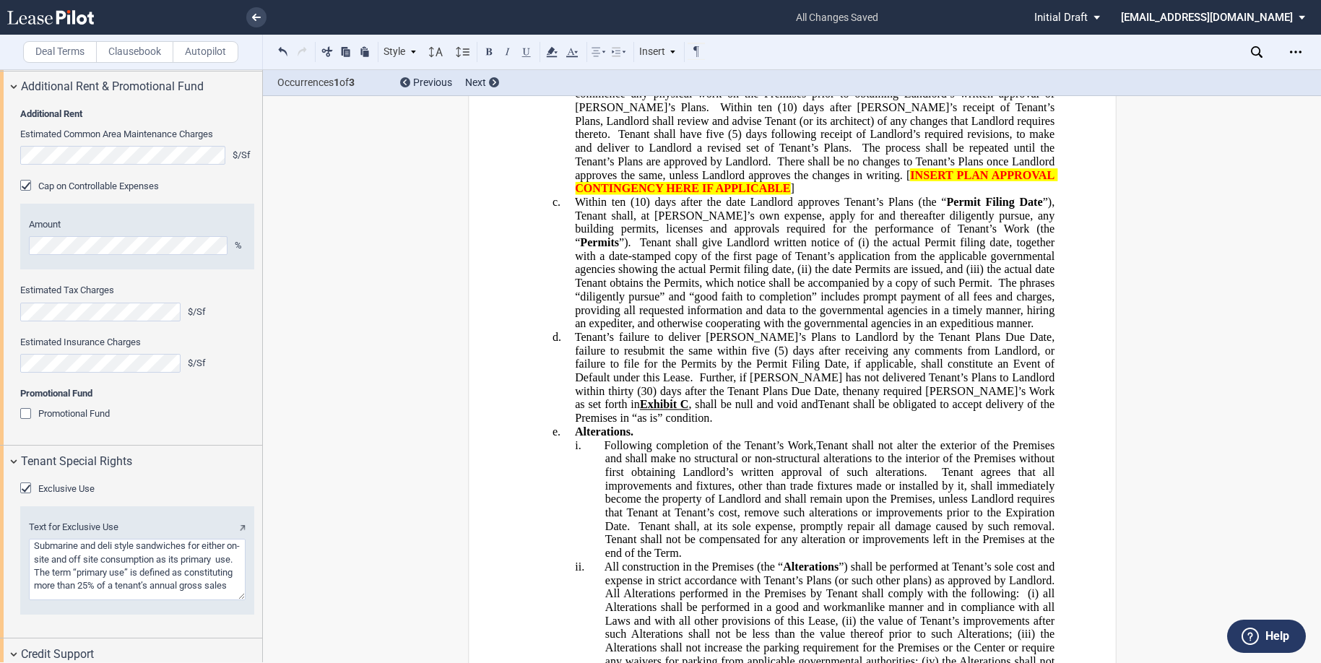
scroll to position [9557, 0]
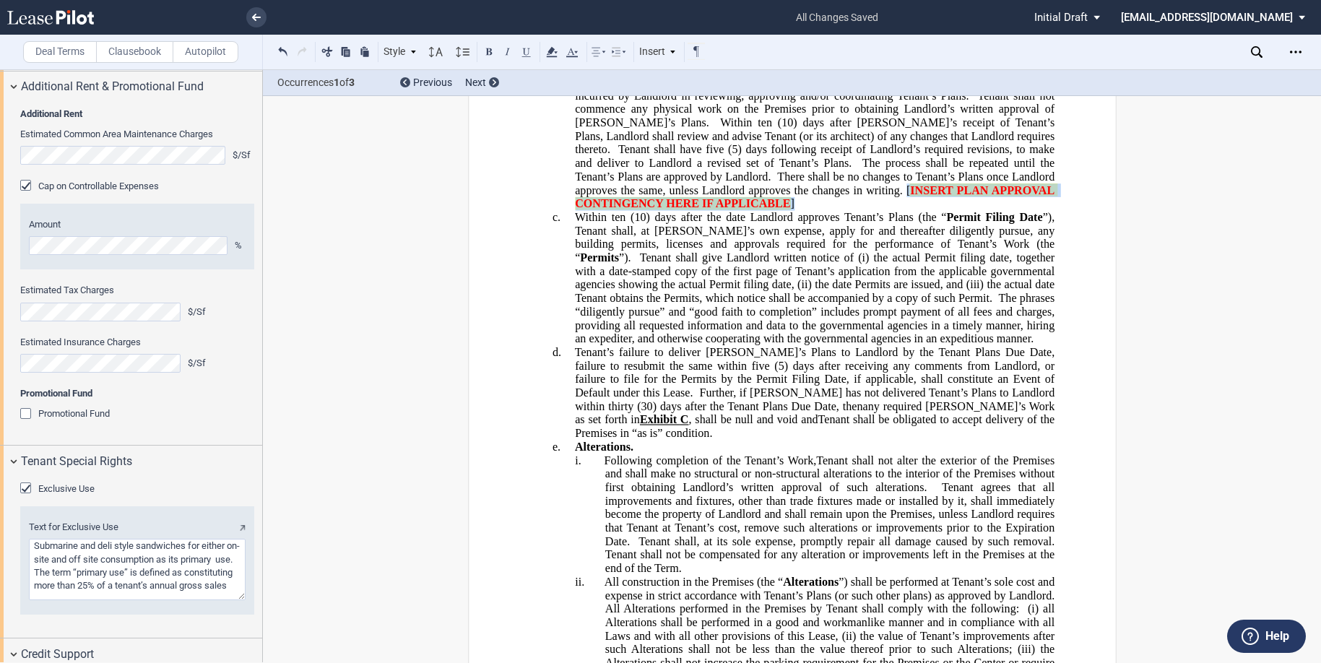
drag, startPoint x: 802, startPoint y: 207, endPoint x: 775, endPoint y: 190, distance: 31.5
click at [775, 190] on p "b. Tenant’s Plans. Tenant shall, at its sole cost and expense, deliver to Landl…" at bounding box center [815, 102] width 480 height 216
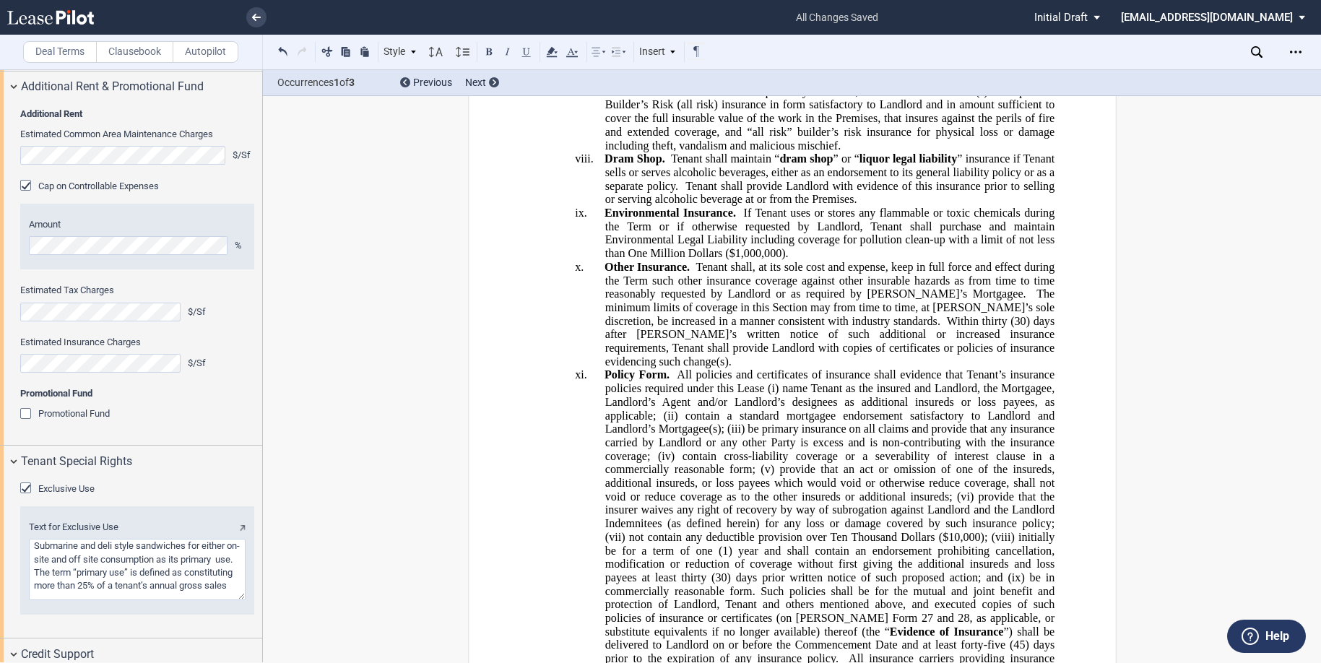
scroll to position [5872, 0]
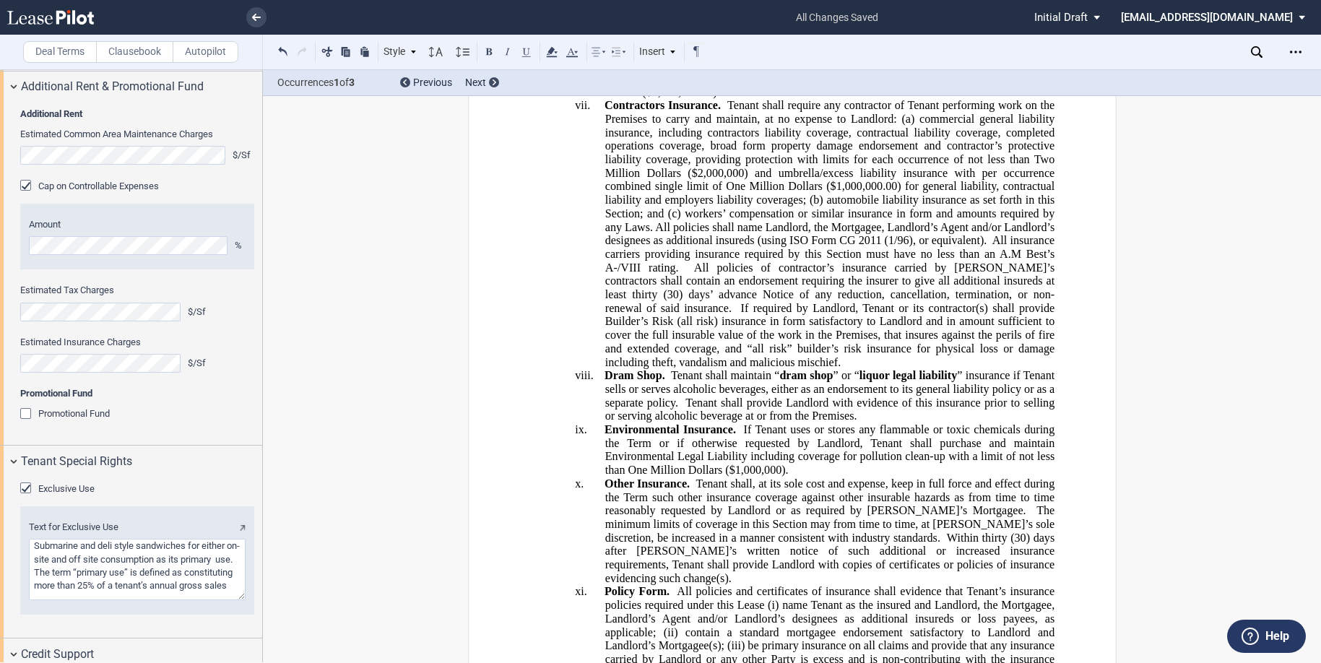
click at [683, 412] on span "Tenant shall provide Landlord with evidence of this insurance prior to selling …" at bounding box center [831, 409] width 453 height 26
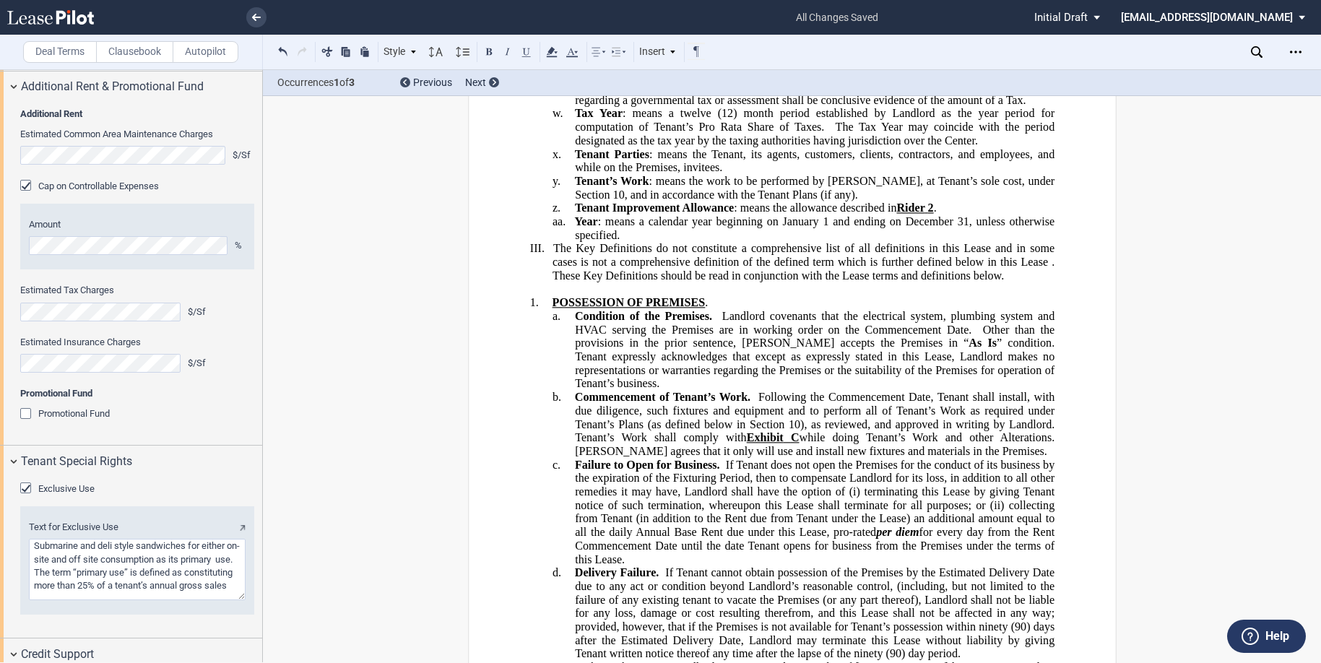
scroll to position [2911, 0]
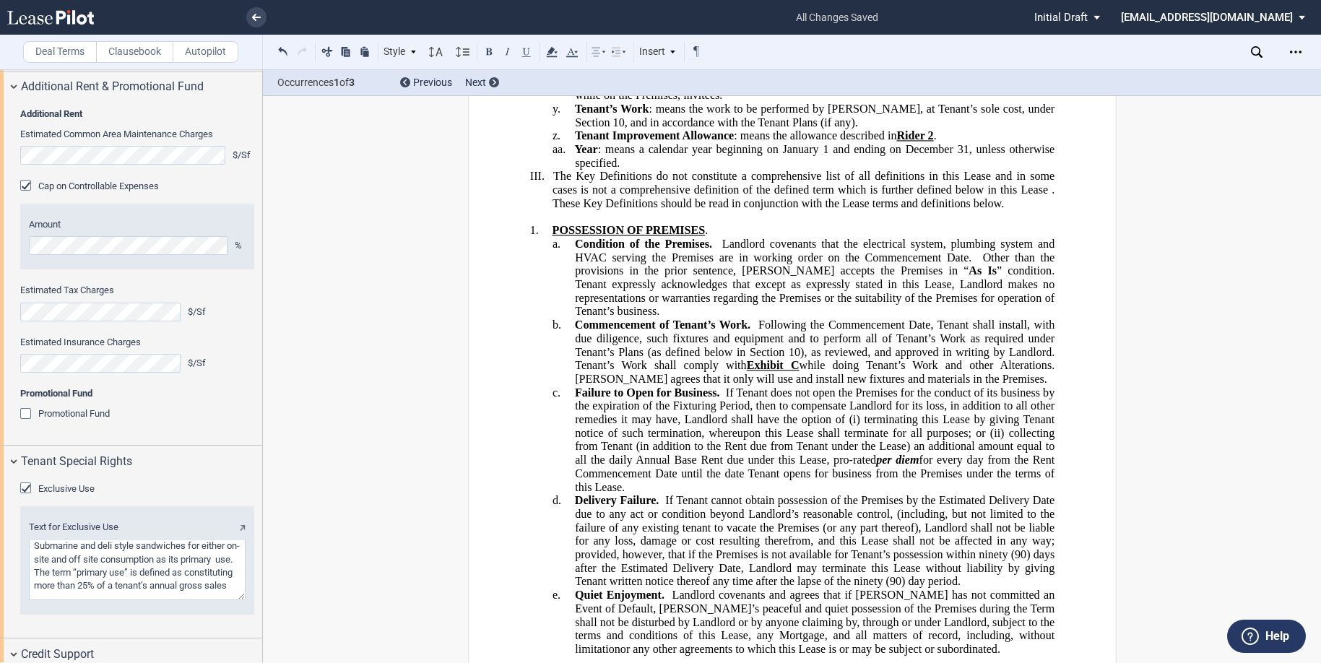
click at [574, 332] on span "Commencement of Tenant’s Work." at bounding box center [662, 325] width 176 height 13
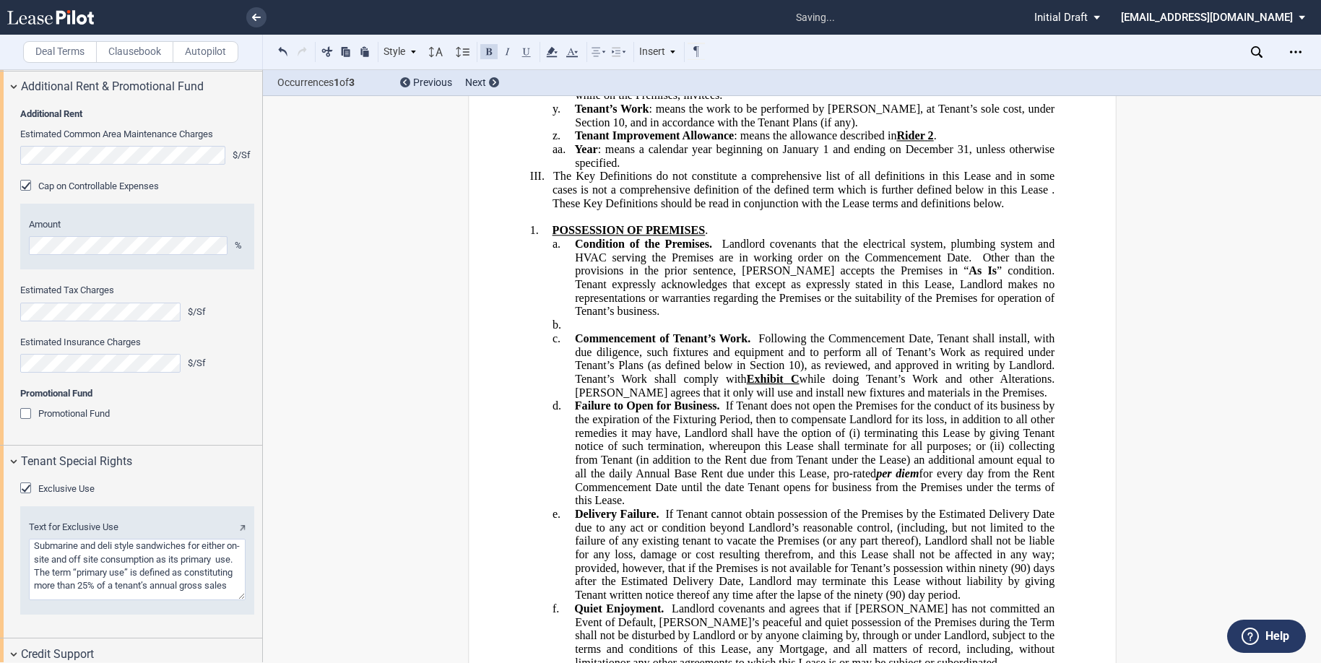
click at [576, 332] on p "b. ﻿" at bounding box center [815, 326] width 480 height 14
click at [488, 50] on button at bounding box center [488, 51] width 17 height 17
click at [626, 332] on p "b. ﻿ADA." at bounding box center [815, 326] width 480 height 14
drag, startPoint x: 654, startPoint y: 360, endPoint x: 598, endPoint y: 363, distance: 56.4
click at [598, 332] on span "﻿ADA. Landlord" at bounding box center [616, 325] width 84 height 13
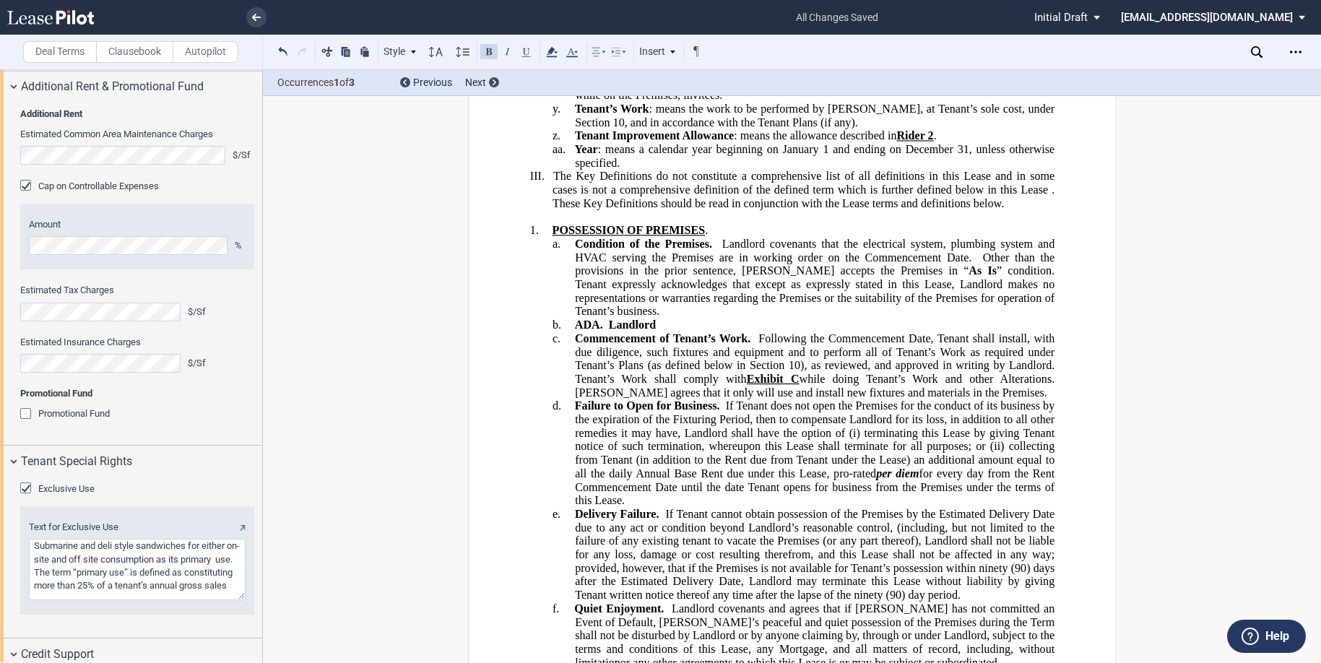
click at [491, 51] on button at bounding box center [488, 51] width 17 height 17
click at [678, 332] on p "b. ﻿ADA. Landlord" at bounding box center [815, 326] width 480 height 14
click at [661, 332] on p "b. ﻿ADA. Landlord" at bounding box center [815, 326] width 480 height 14
click at [782, 332] on span "﻿ADA. Landlord has not received any notice that the Common Areas" at bounding box center [731, 325] width 314 height 13
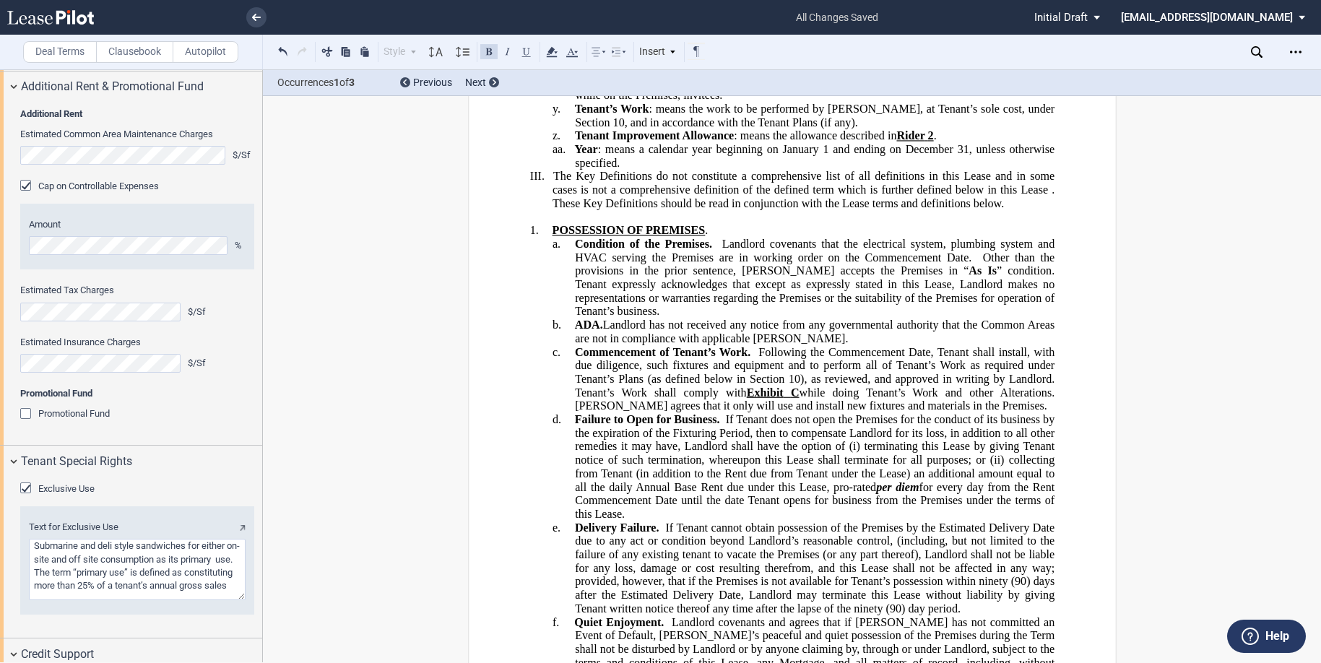
click at [606, 345] on span "﻿ADA. Landlord has not received any notice from any governmental authority that…" at bounding box center [815, 332] width 483 height 26
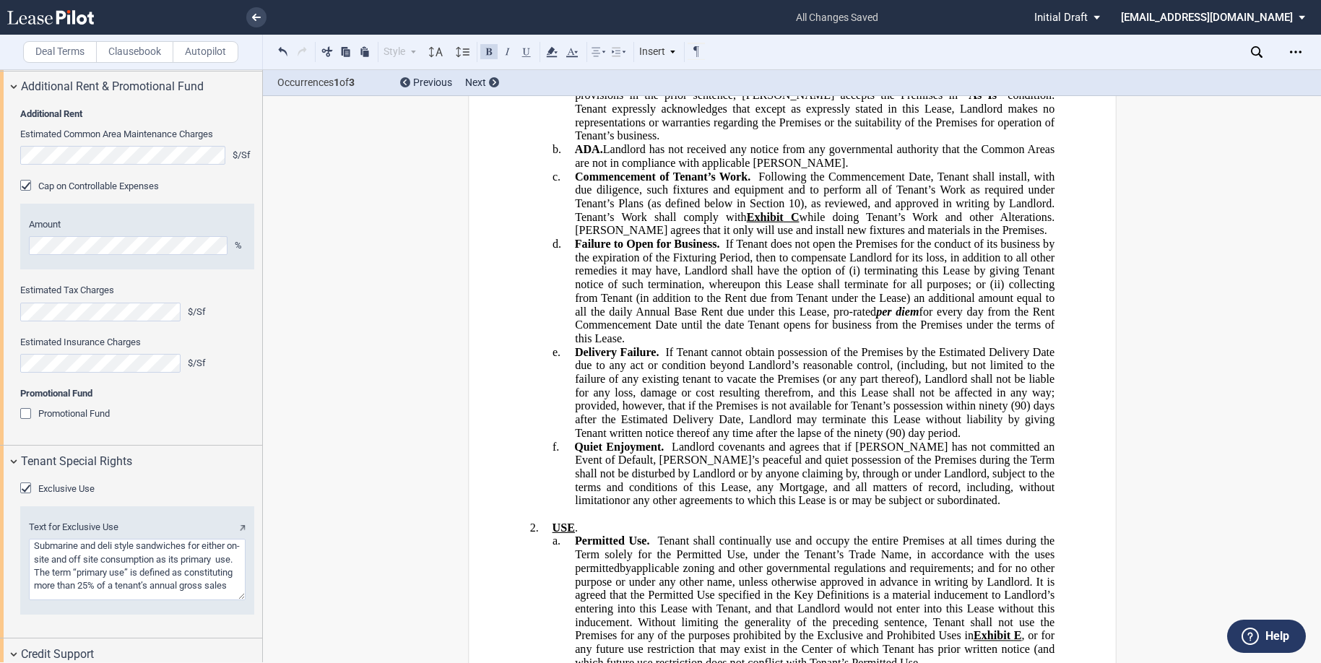
scroll to position [3127, 0]
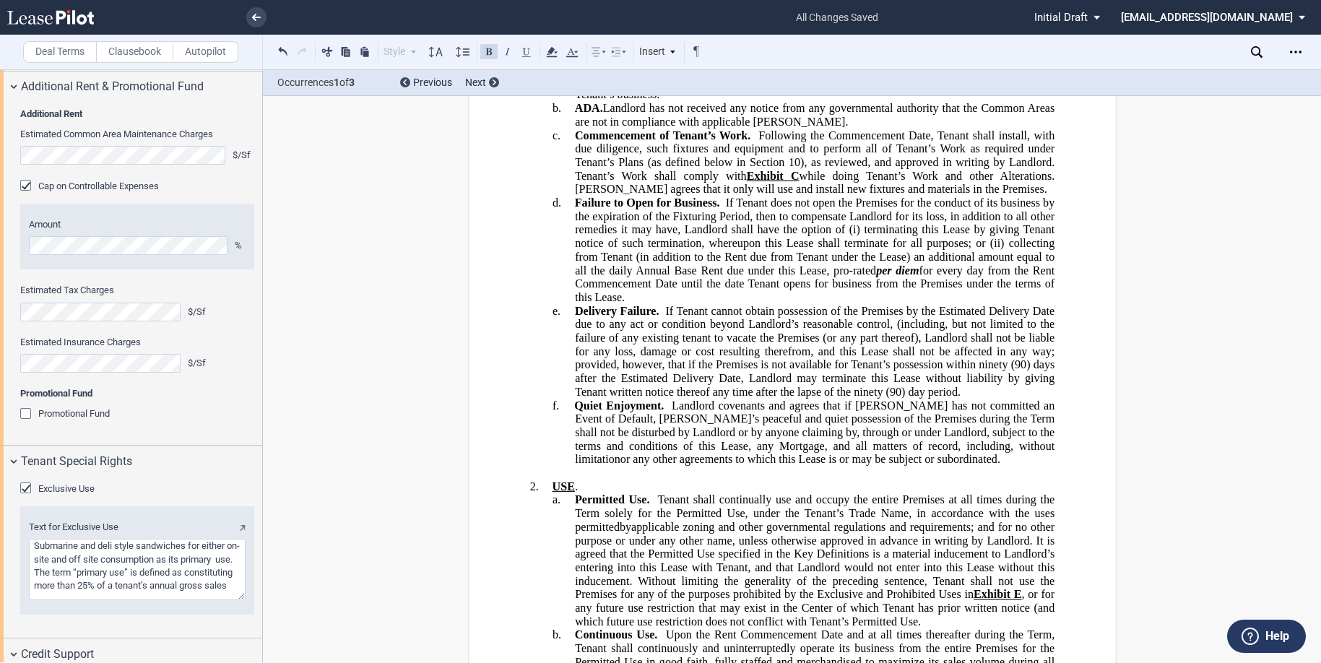
click at [896, 467] on p "f. Quiet Enjoyment. Landlord covenants and agrees that if [PERSON_NAME] has not…" at bounding box center [815, 433] width 480 height 68
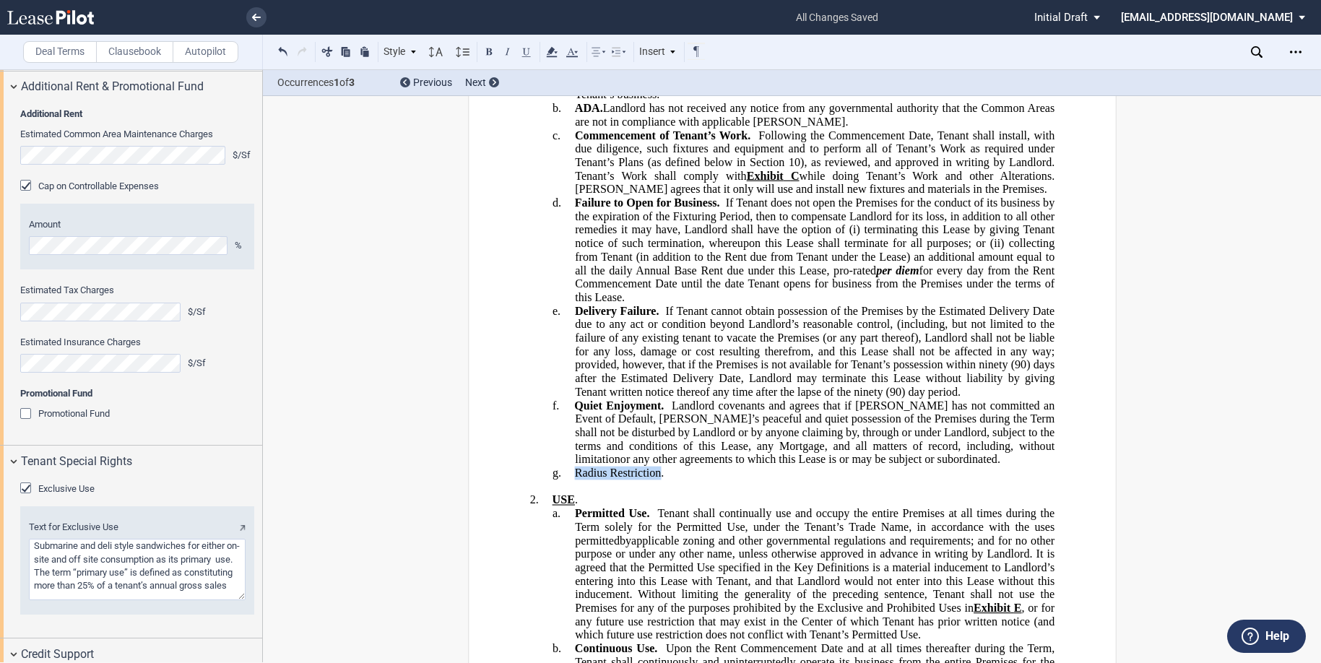
drag, startPoint x: 656, startPoint y: 512, endPoint x: 576, endPoint y: 509, distance: 79.5
click at [574, 480] on span "​Radius Restriction." at bounding box center [619, 473] width 90 height 13
click at [486, 48] on button at bounding box center [488, 51] width 17 height 17
click at [686, 480] on p "g. ​ Radius Restriction ." at bounding box center [815, 474] width 480 height 14
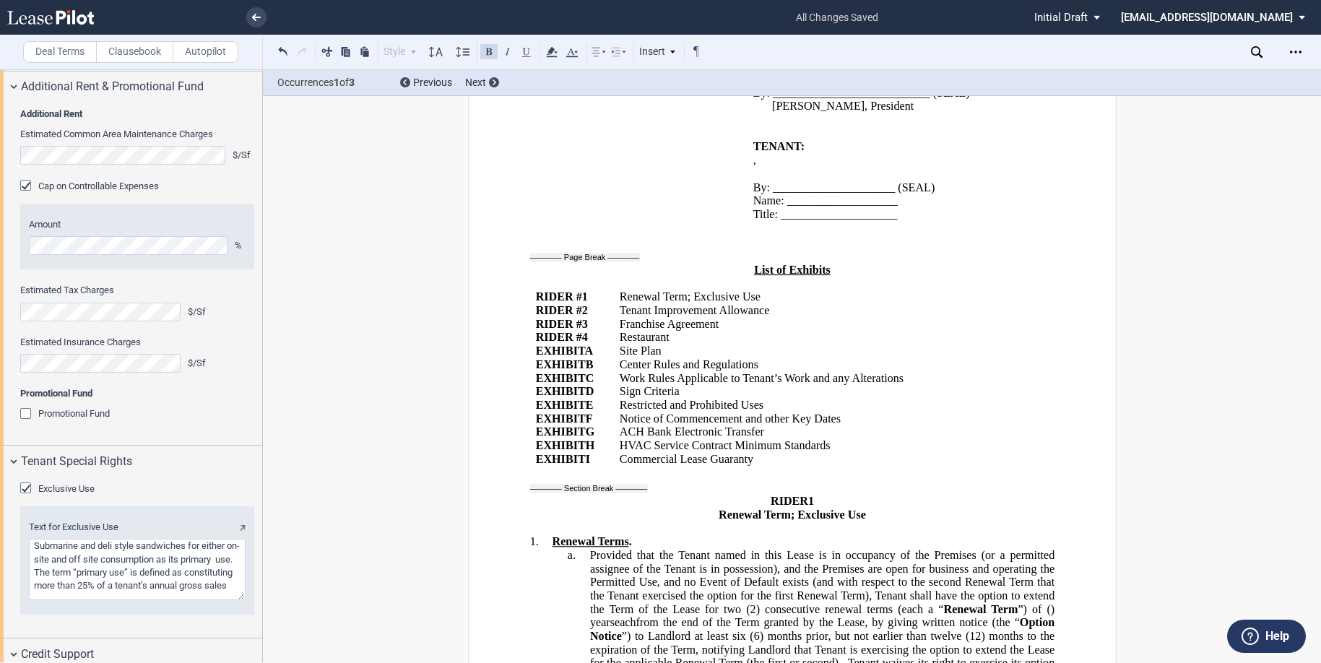
scroll to position [28194, 0]
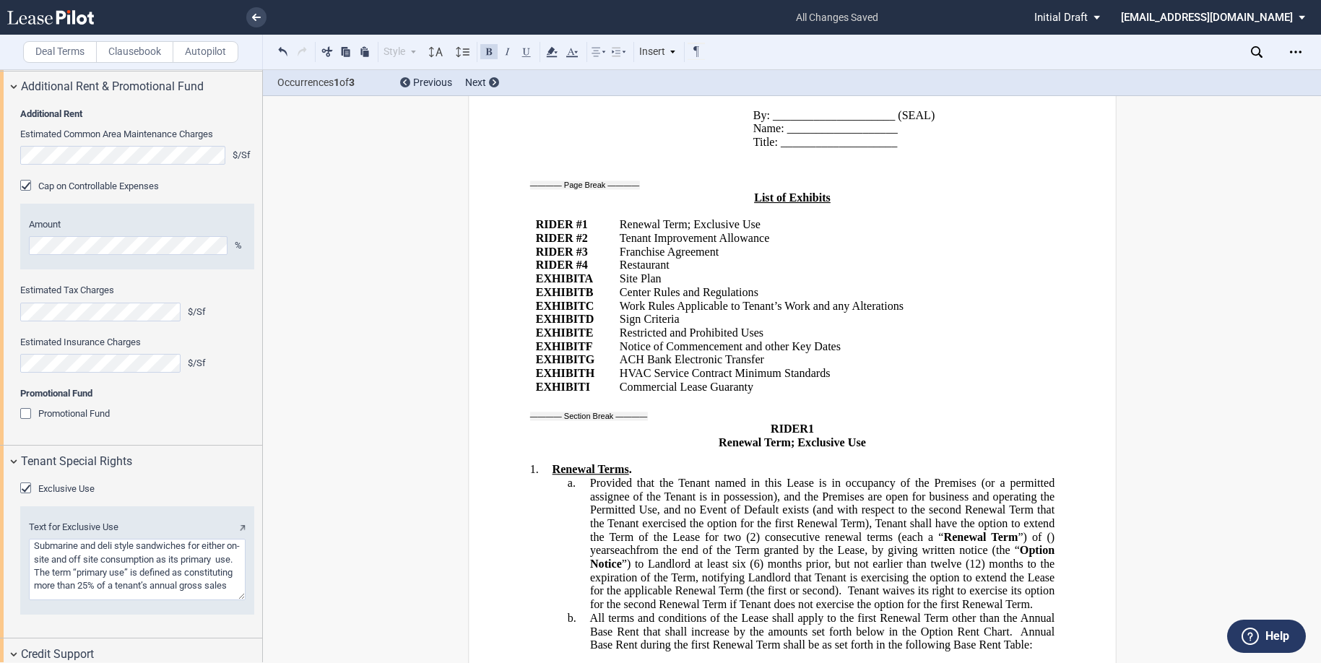
click at [595, 313] on p "EXHIBIT ﻿ D ﻿" at bounding box center [571, 320] width 72 height 14
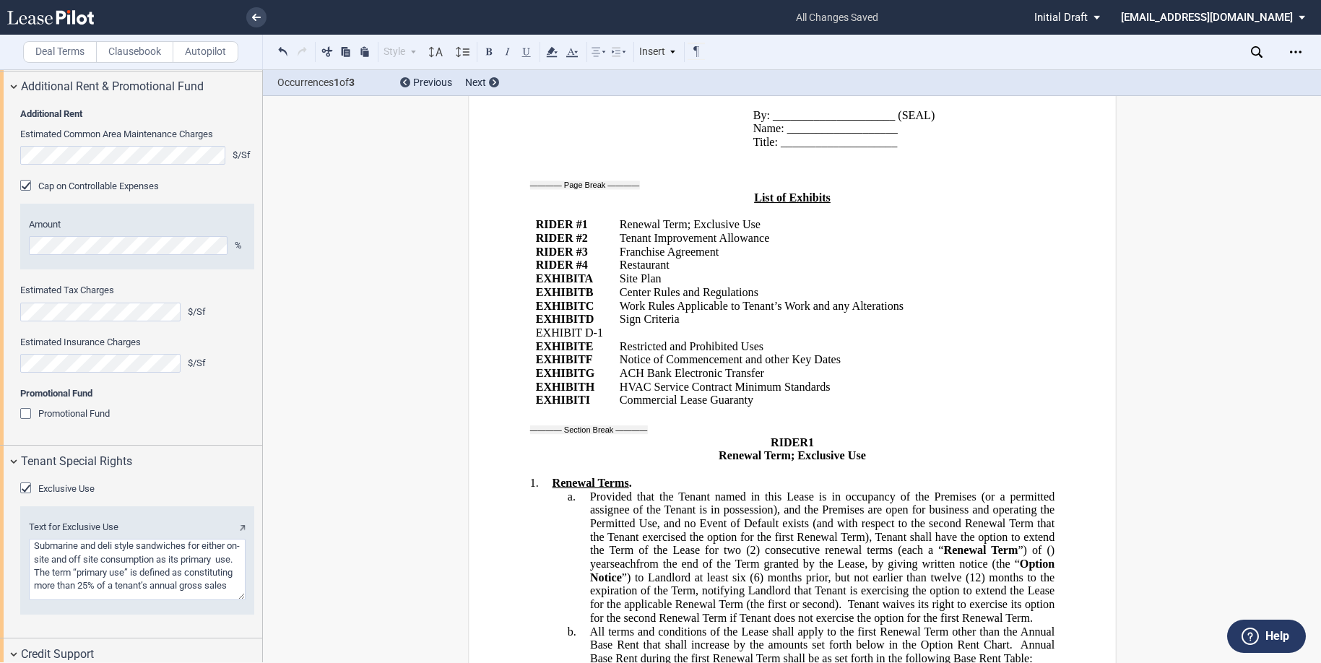
drag, startPoint x: 597, startPoint y: 228, endPoint x: 535, endPoint y: 227, distance: 62.1
click at [535, 327] on span "﻿EXHIBIT D-1" at bounding box center [568, 333] width 67 height 13
click at [491, 53] on button at bounding box center [488, 51] width 17 height 17
click at [624, 313] on td "Sign Criteria" at bounding box center [798, 326] width 370 height 27
click at [620, 313] on td "Sign Criteria" at bounding box center [798, 326] width 370 height 27
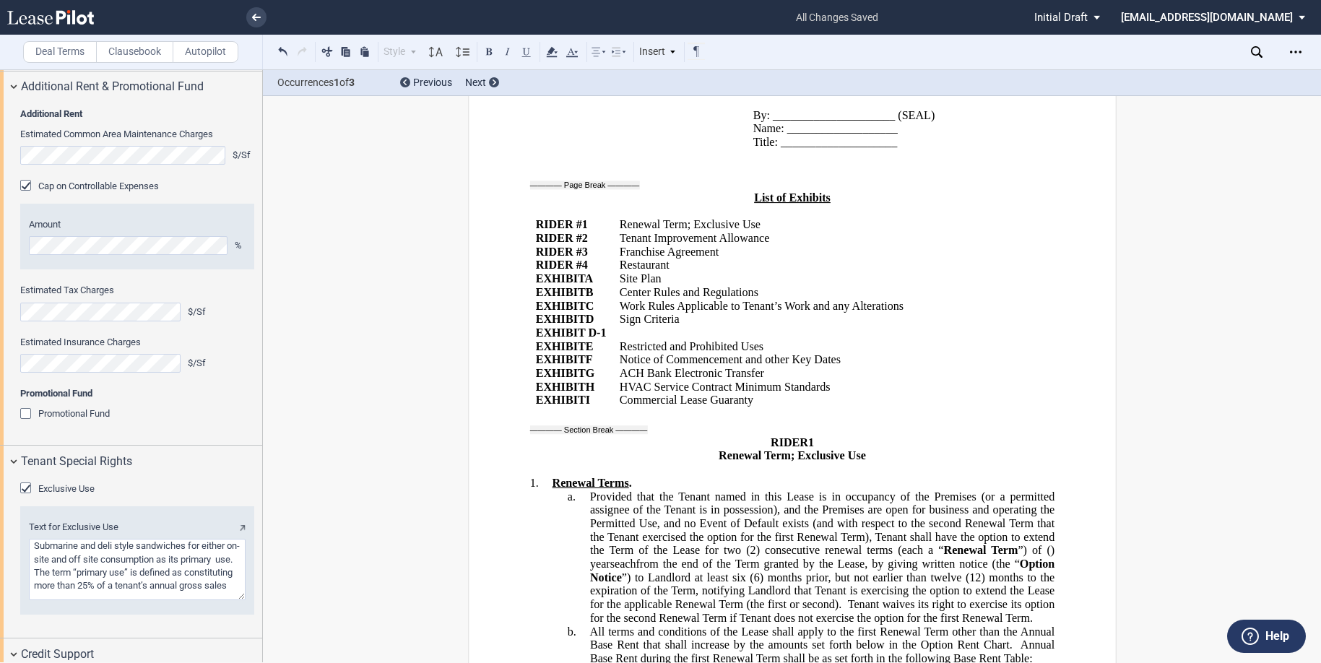
click at [683, 313] on p "Sign Criteria" at bounding box center [798, 320] width 358 height 14
click at [1256, 48] on icon at bounding box center [1257, 52] width 12 height 12
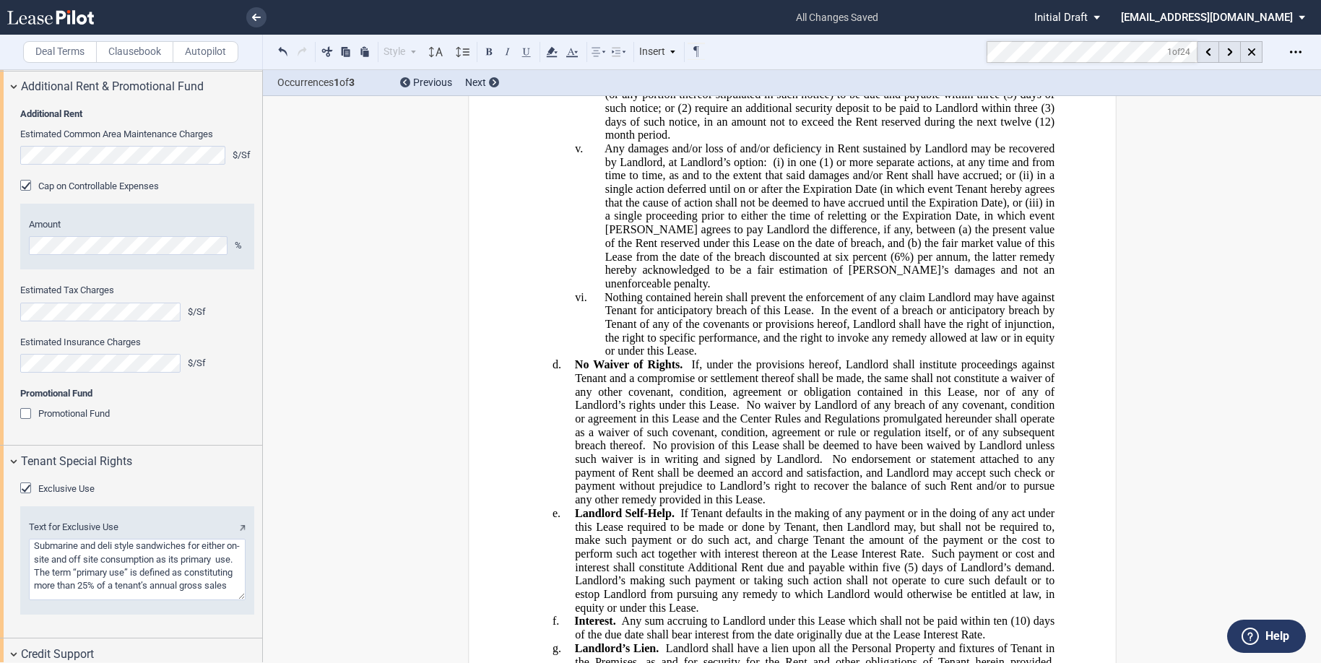
scroll to position [16640, 0]
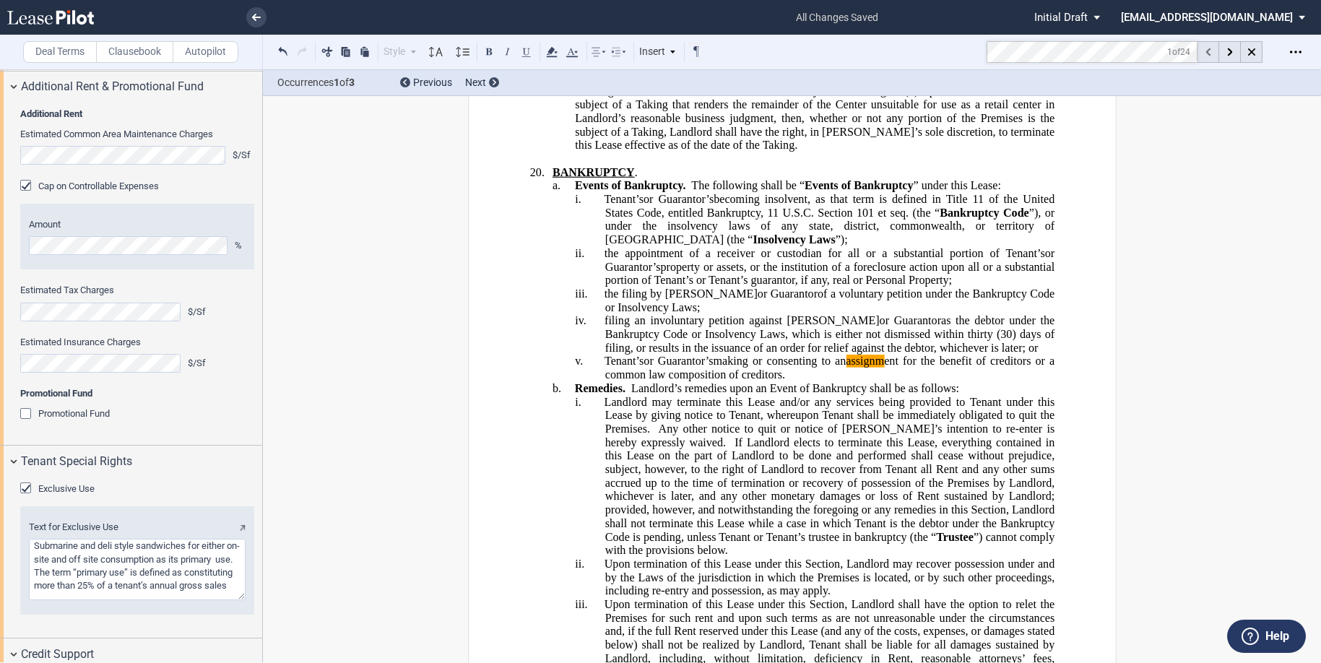
click at [1210, 54] on div at bounding box center [1209, 52] width 22 height 22
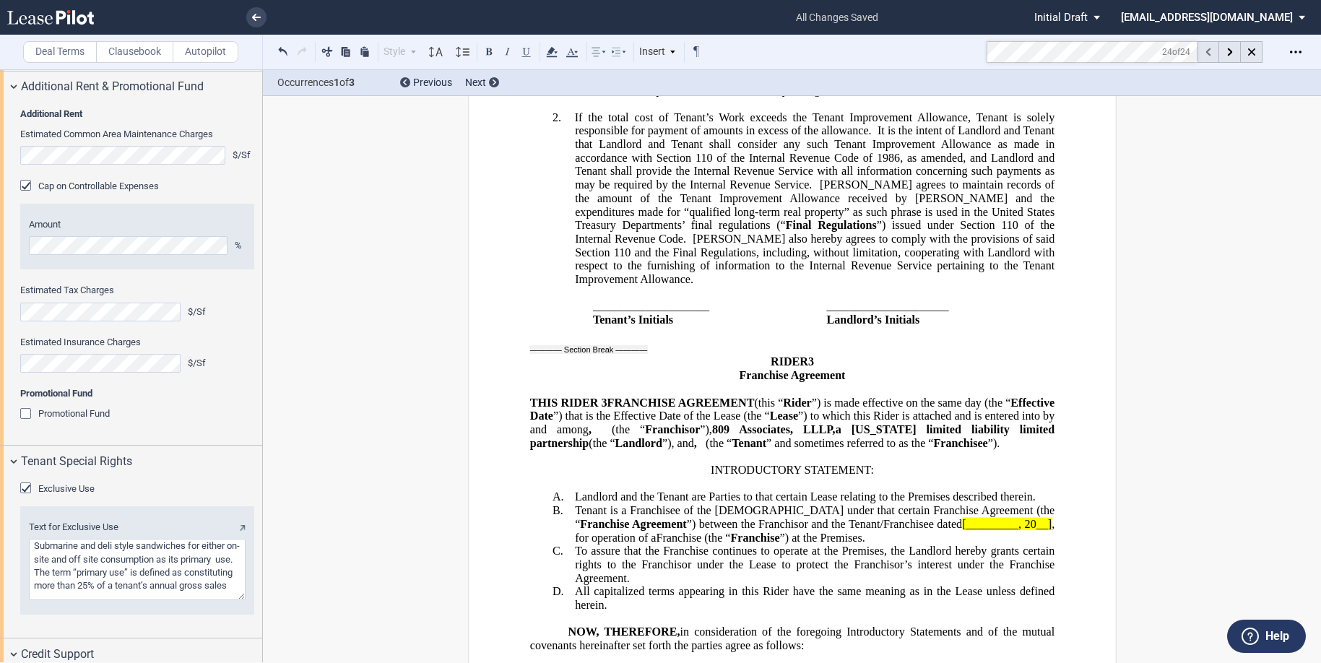
scroll to position [39541, 0]
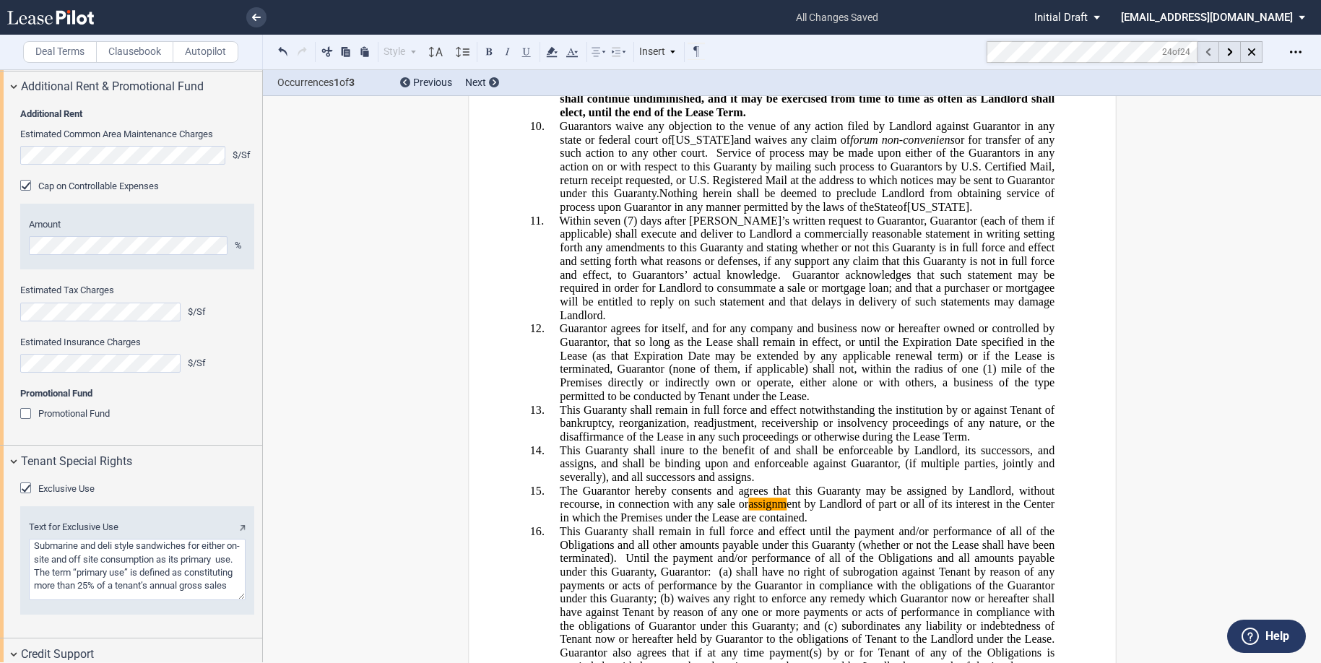
click at [1210, 54] on icon at bounding box center [1208, 52] width 5 height 8
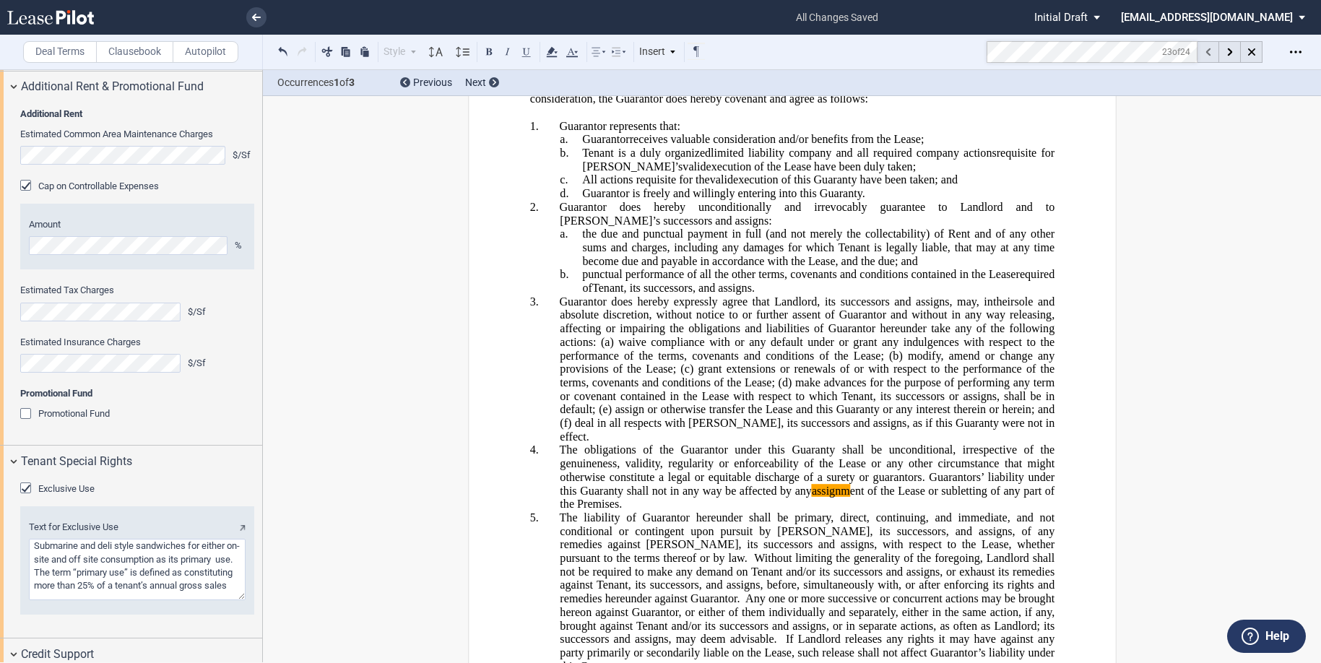
scroll to position [38379, 0]
click at [1210, 54] on icon at bounding box center [1208, 52] width 5 height 8
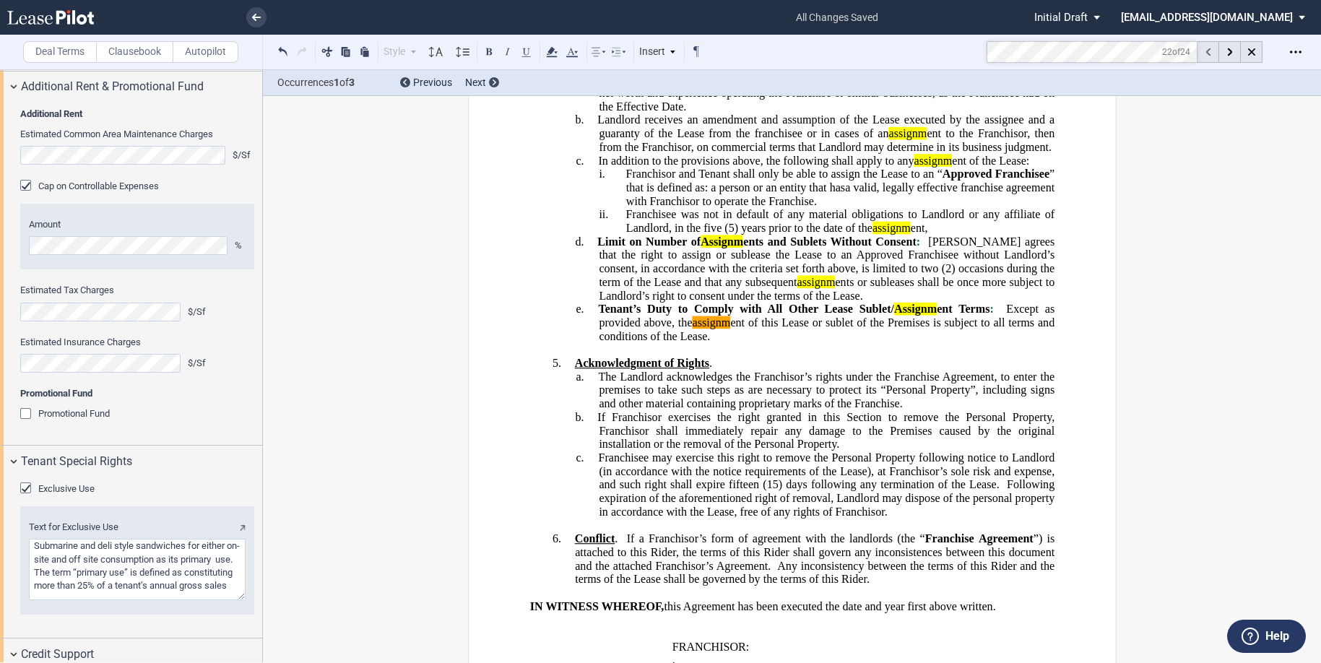
scroll to position [30975, 0]
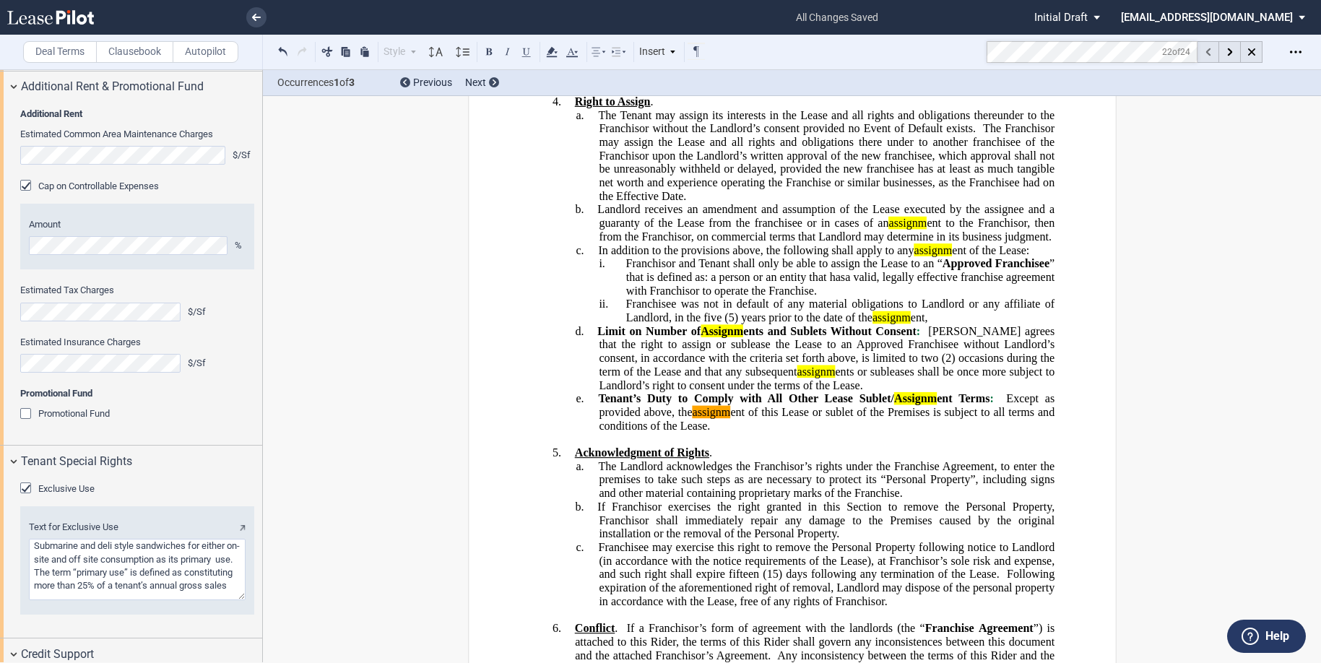
click at [1210, 54] on icon at bounding box center [1208, 52] width 5 height 8
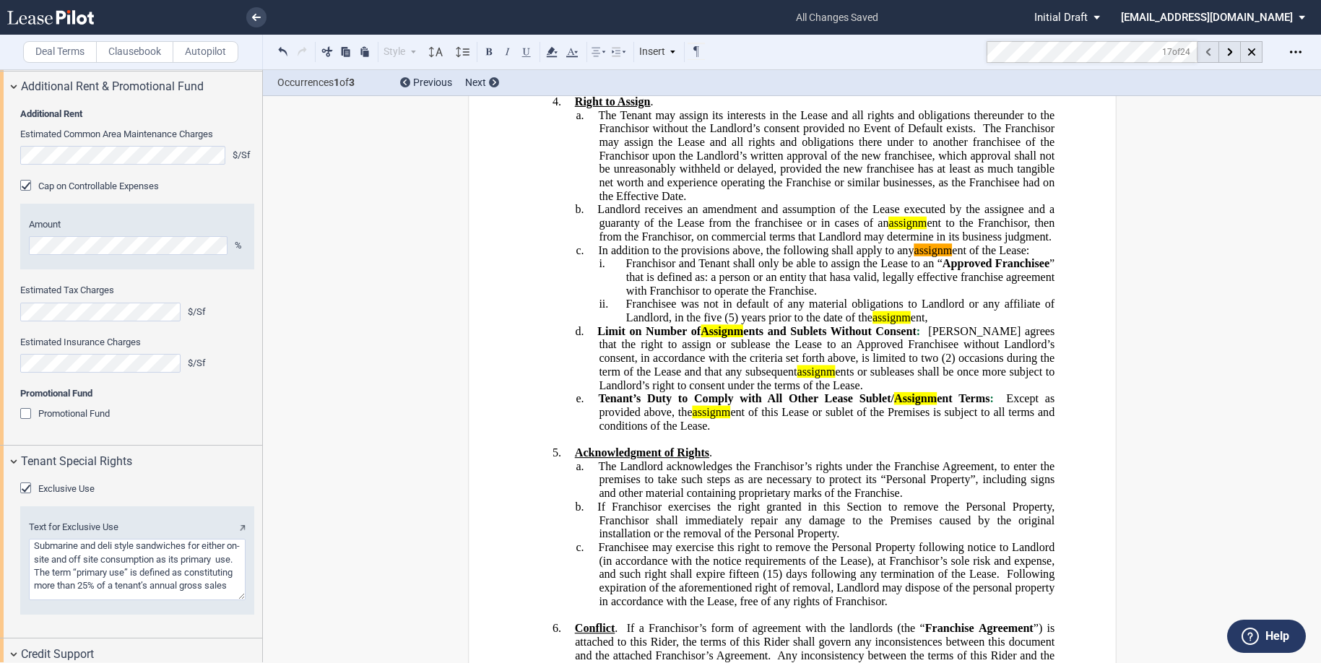
click at [1210, 54] on icon at bounding box center [1208, 52] width 5 height 8
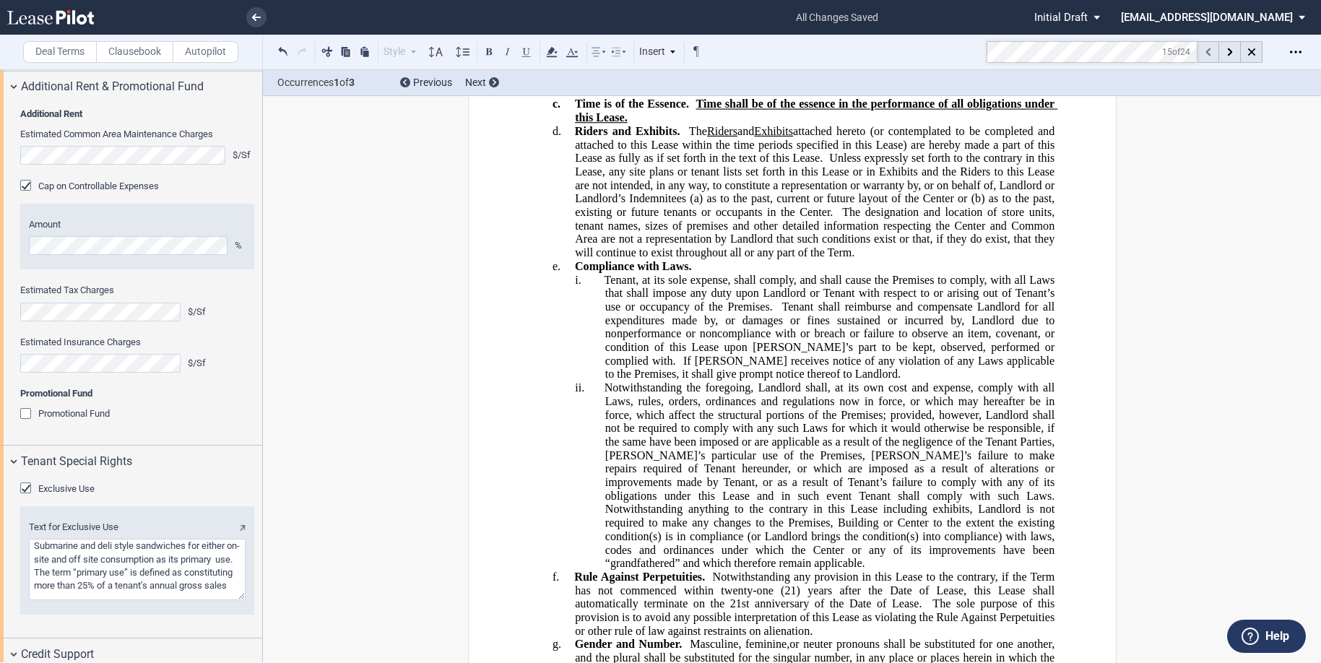
scroll to position [20246, 0]
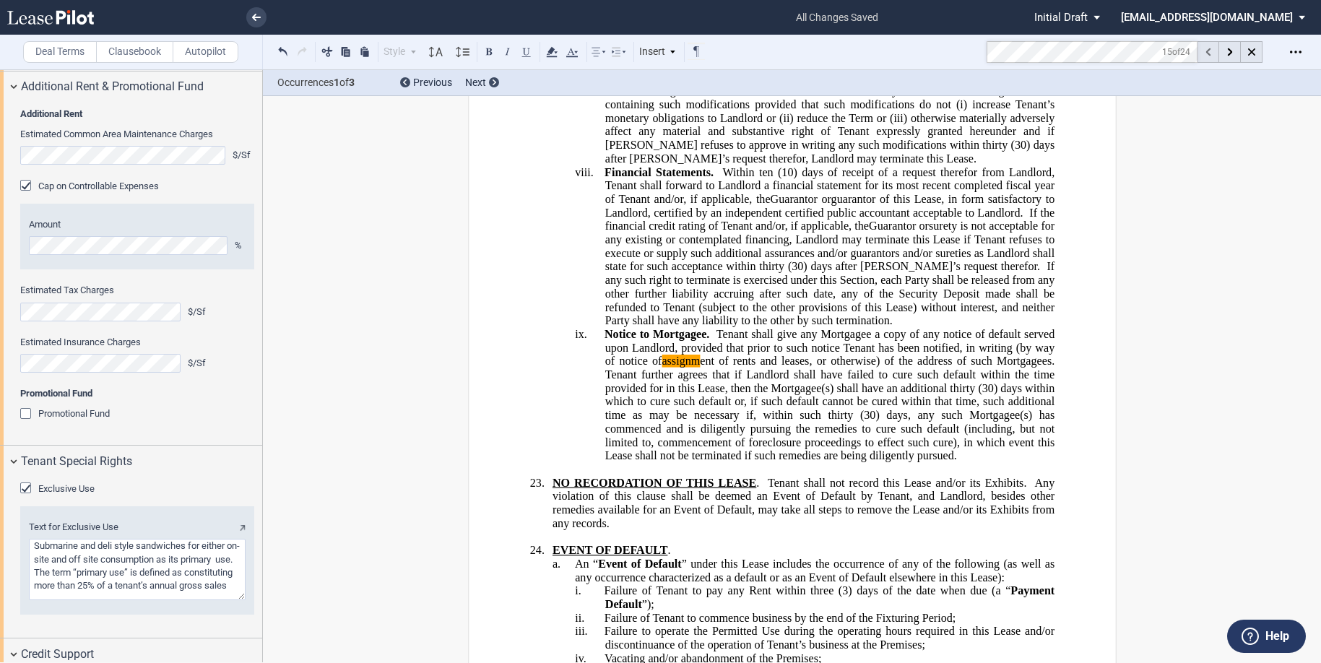
click at [1210, 54] on icon at bounding box center [1208, 52] width 5 height 8
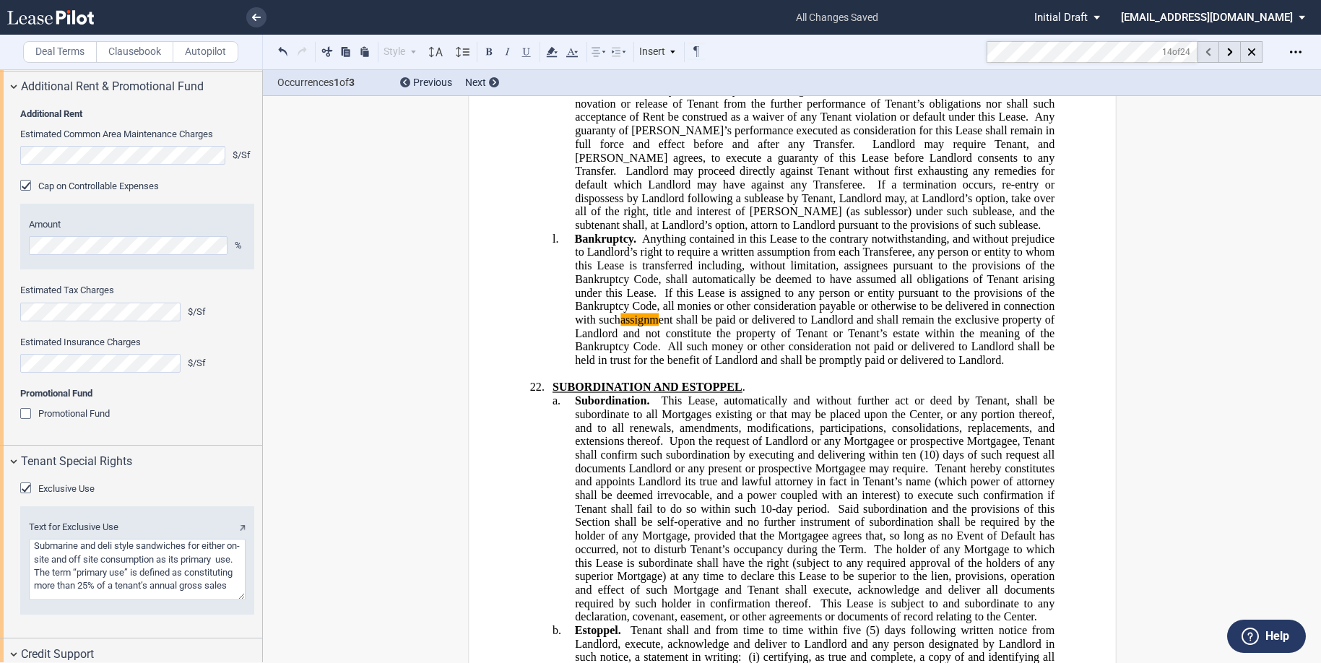
scroll to position [19004, 0]
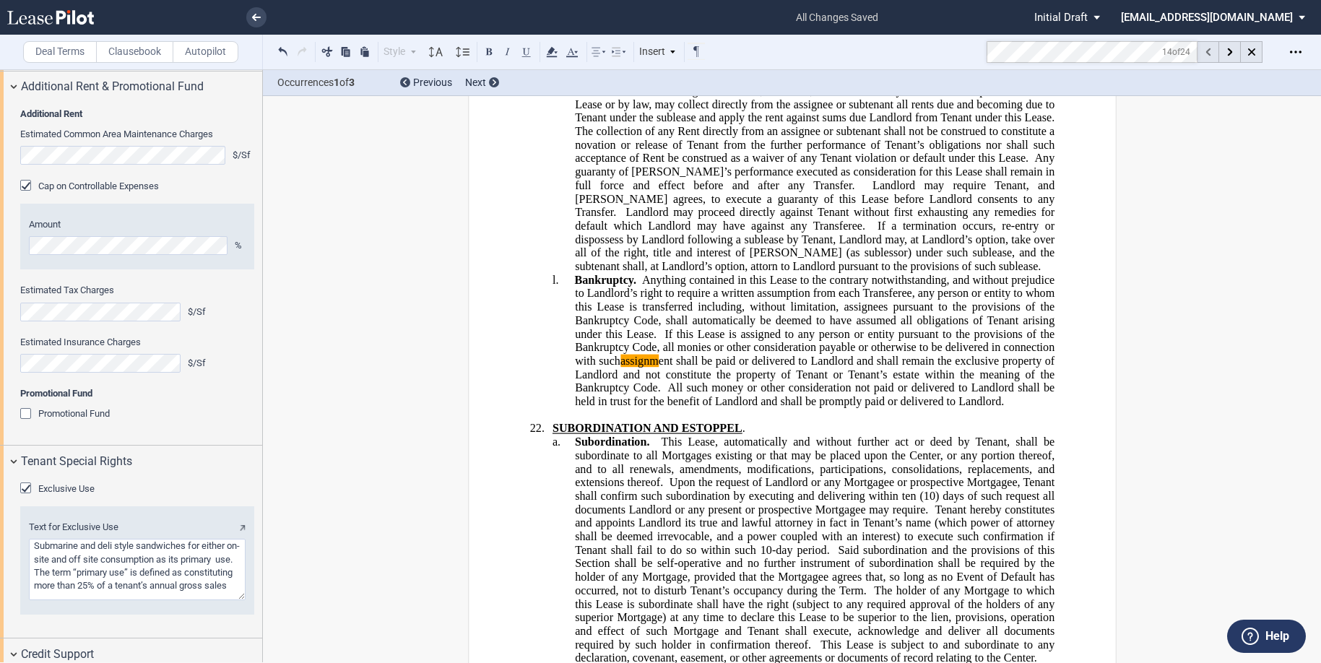
click at [1210, 54] on icon at bounding box center [1208, 52] width 5 height 8
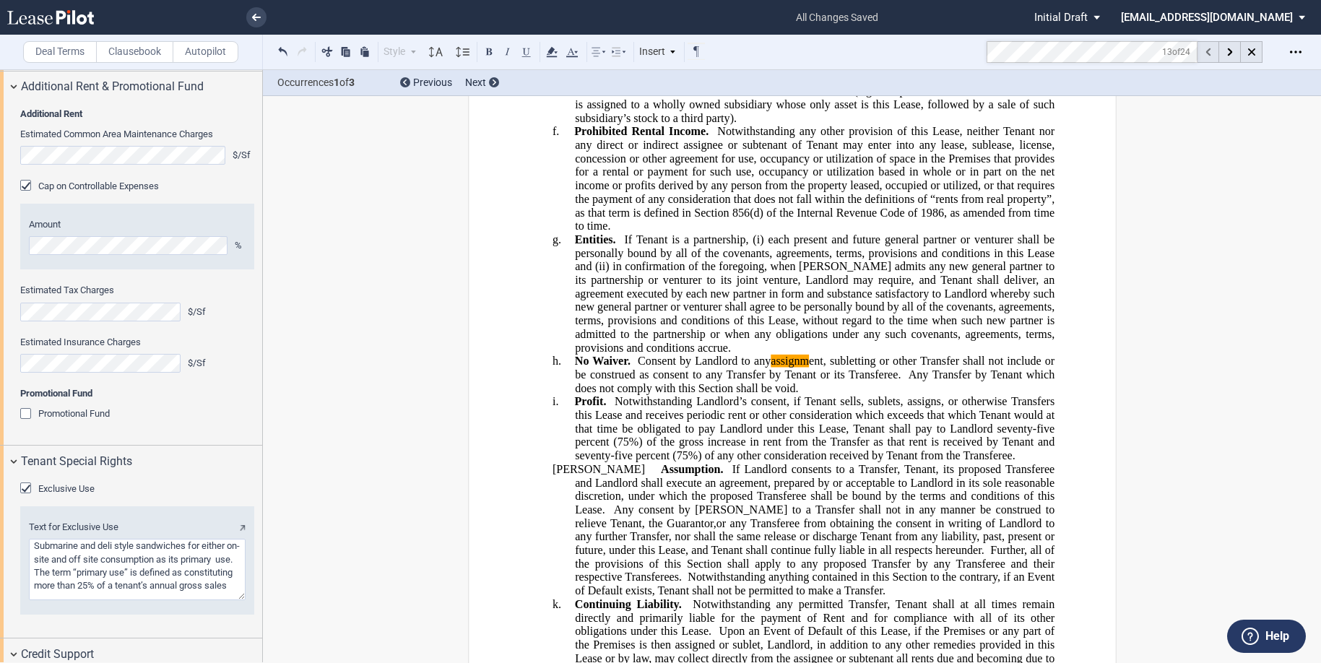
click at [1210, 54] on icon at bounding box center [1208, 52] width 5 height 8
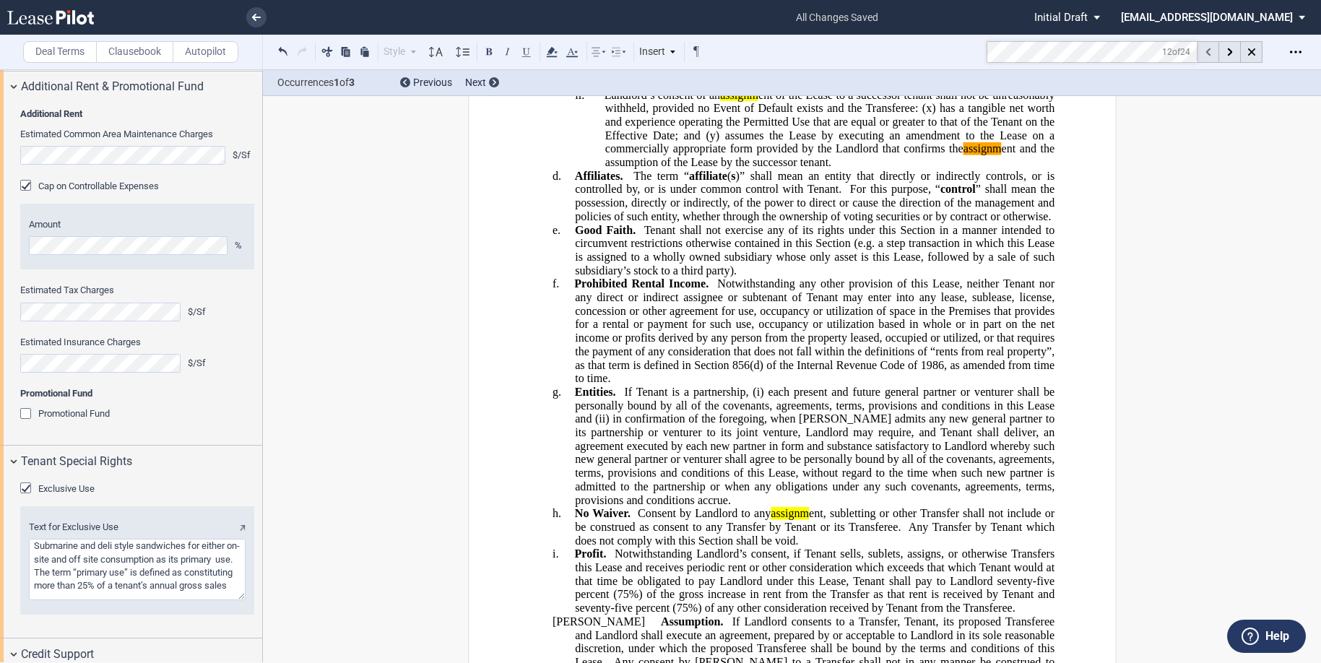
scroll to position [18099, 0]
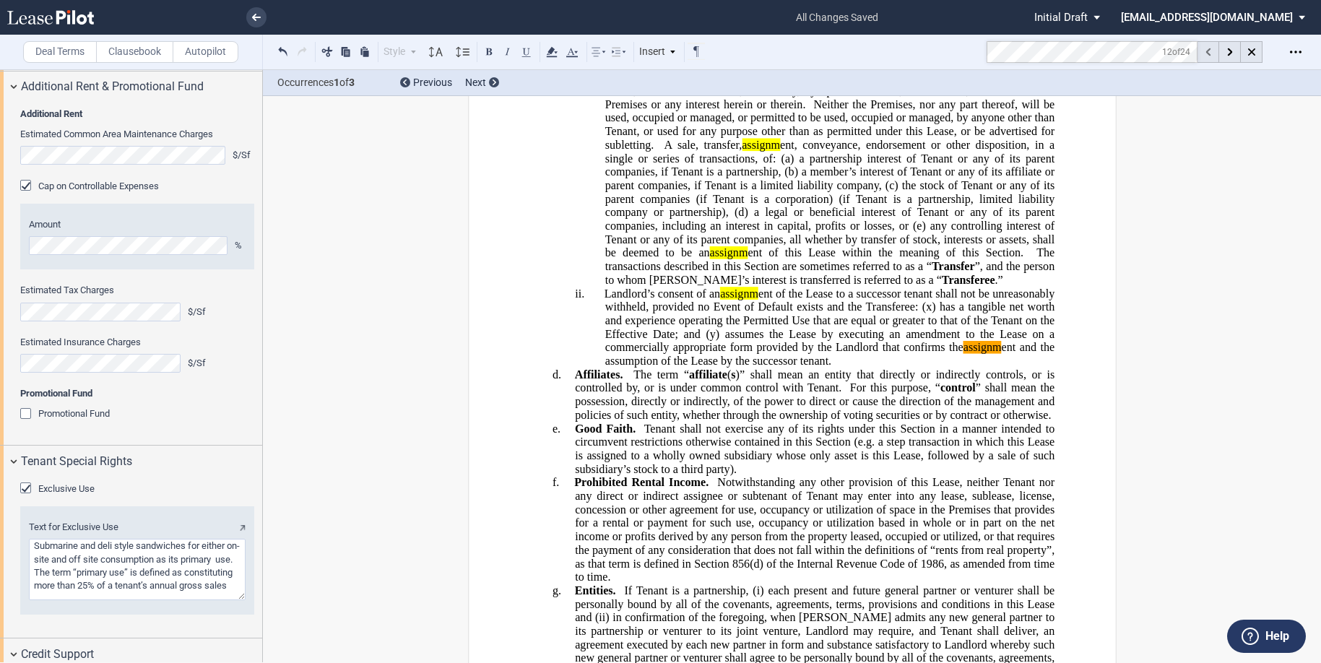
click at [1210, 54] on icon at bounding box center [1208, 52] width 5 height 8
click at [1208, 52] on icon at bounding box center [1208, 52] width 5 height 8
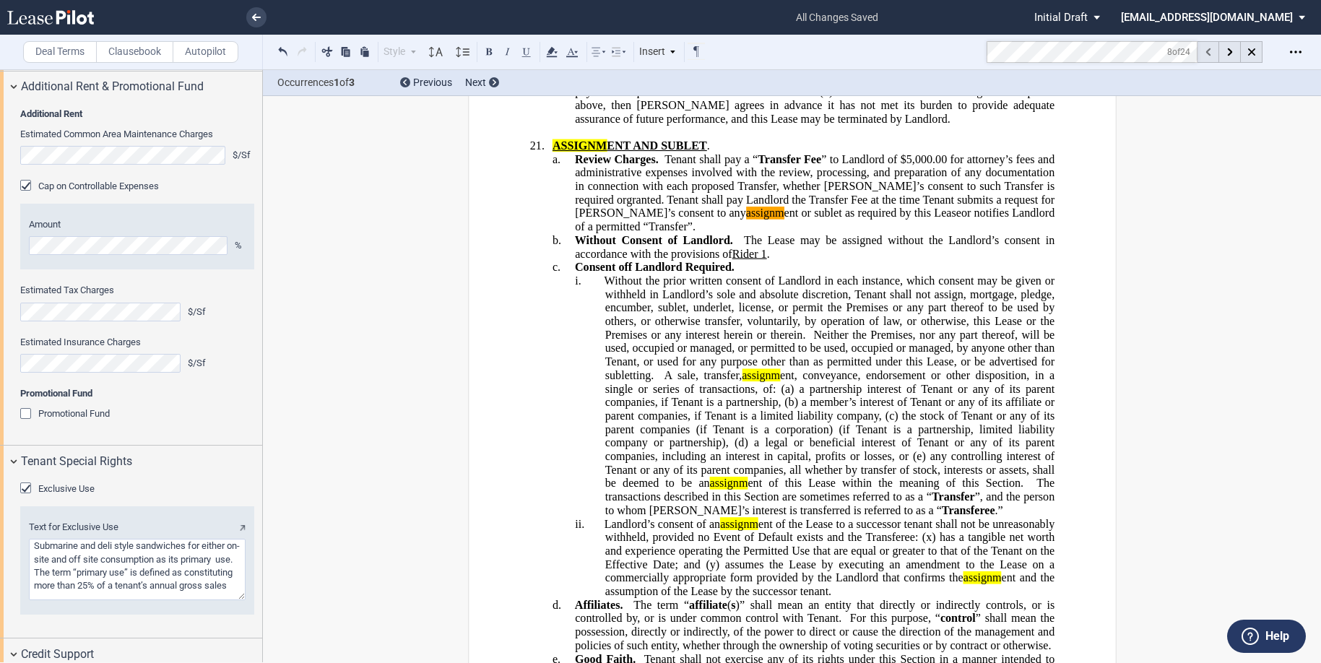
scroll to position [17720, 0]
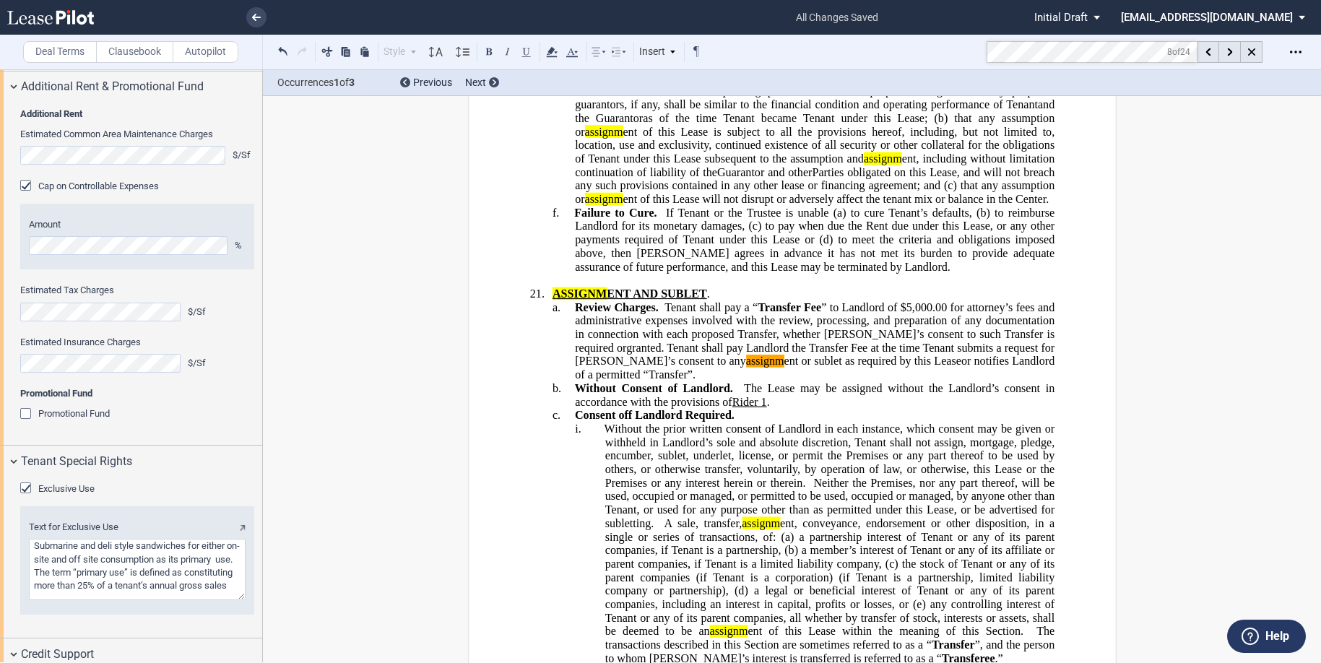
click at [765, 395] on span "Rider 1" at bounding box center [749, 401] width 35 height 13
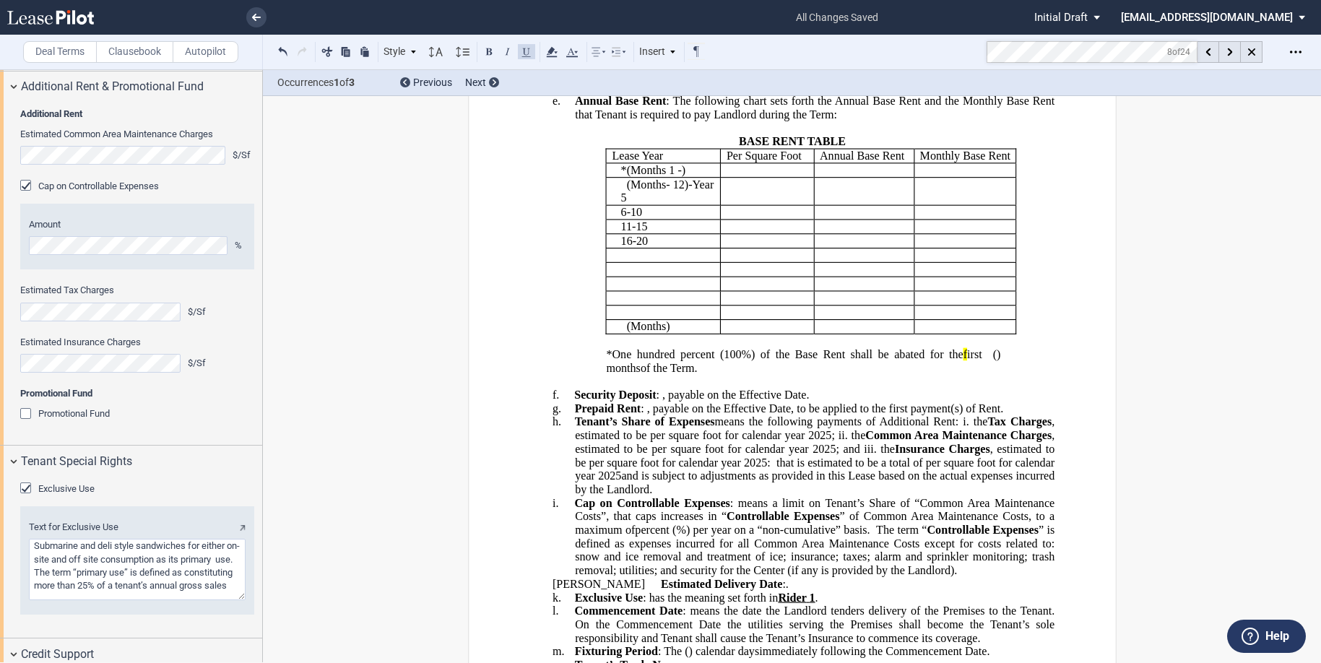
scroll to position [395, 0]
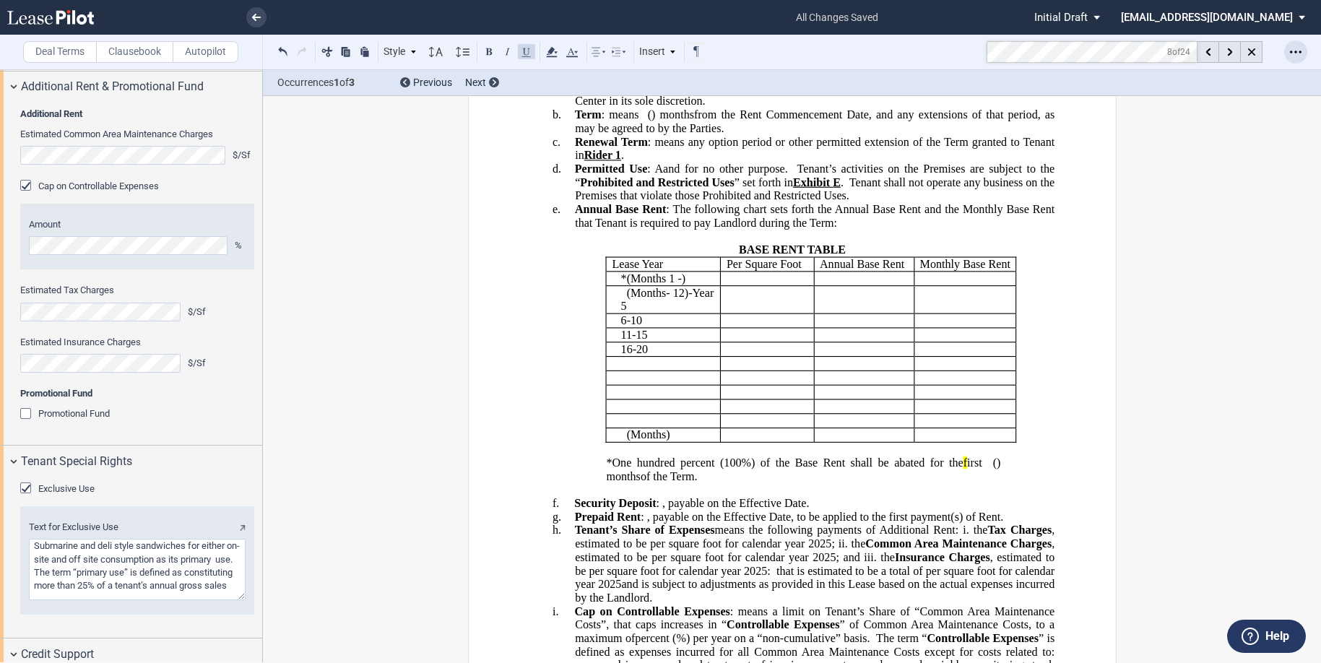
click at [1294, 51] on icon "Open Lease options menu" at bounding box center [1296, 52] width 12 height 12
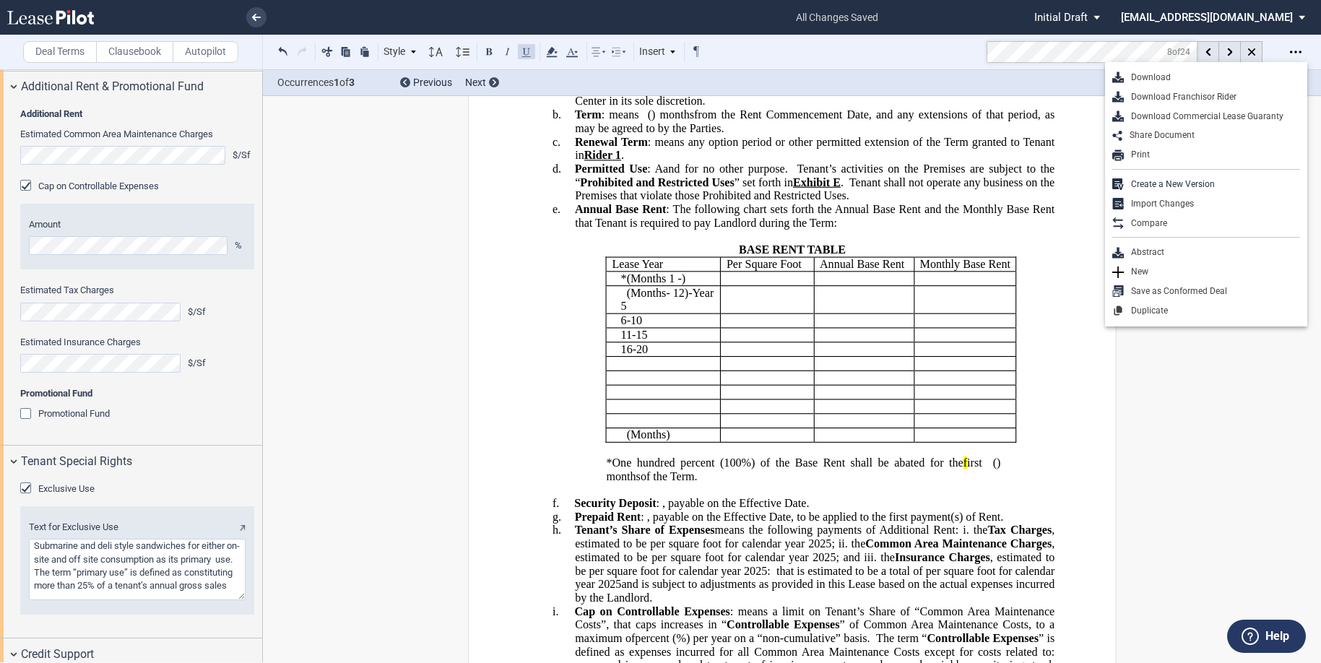
click at [1166, 80] on div "Download" at bounding box center [1212, 78] width 176 height 12
